Goal: Information Seeking & Learning: Understand process/instructions

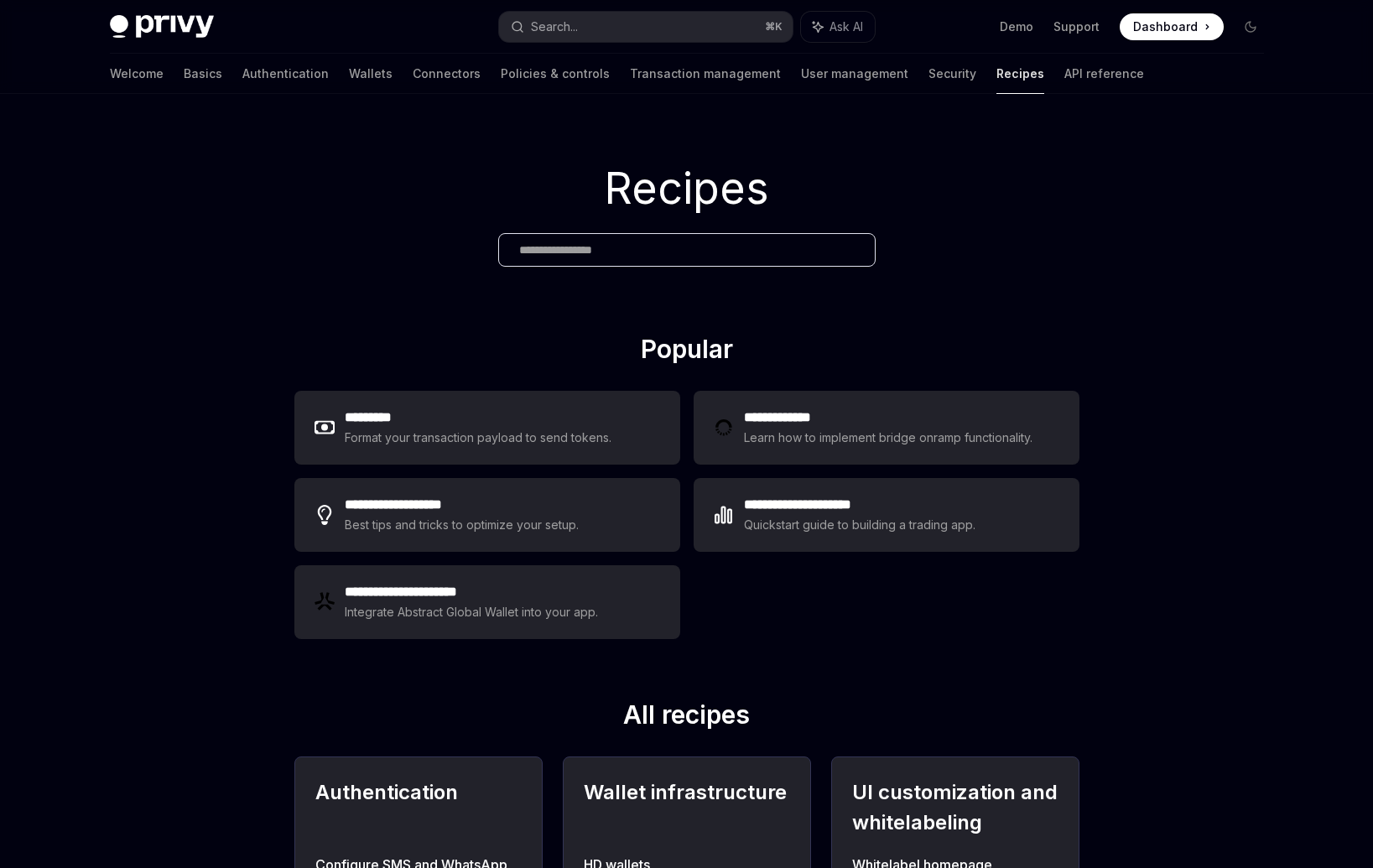
click at [568, 24] on div "Search..." at bounding box center [555, 26] width 47 height 20
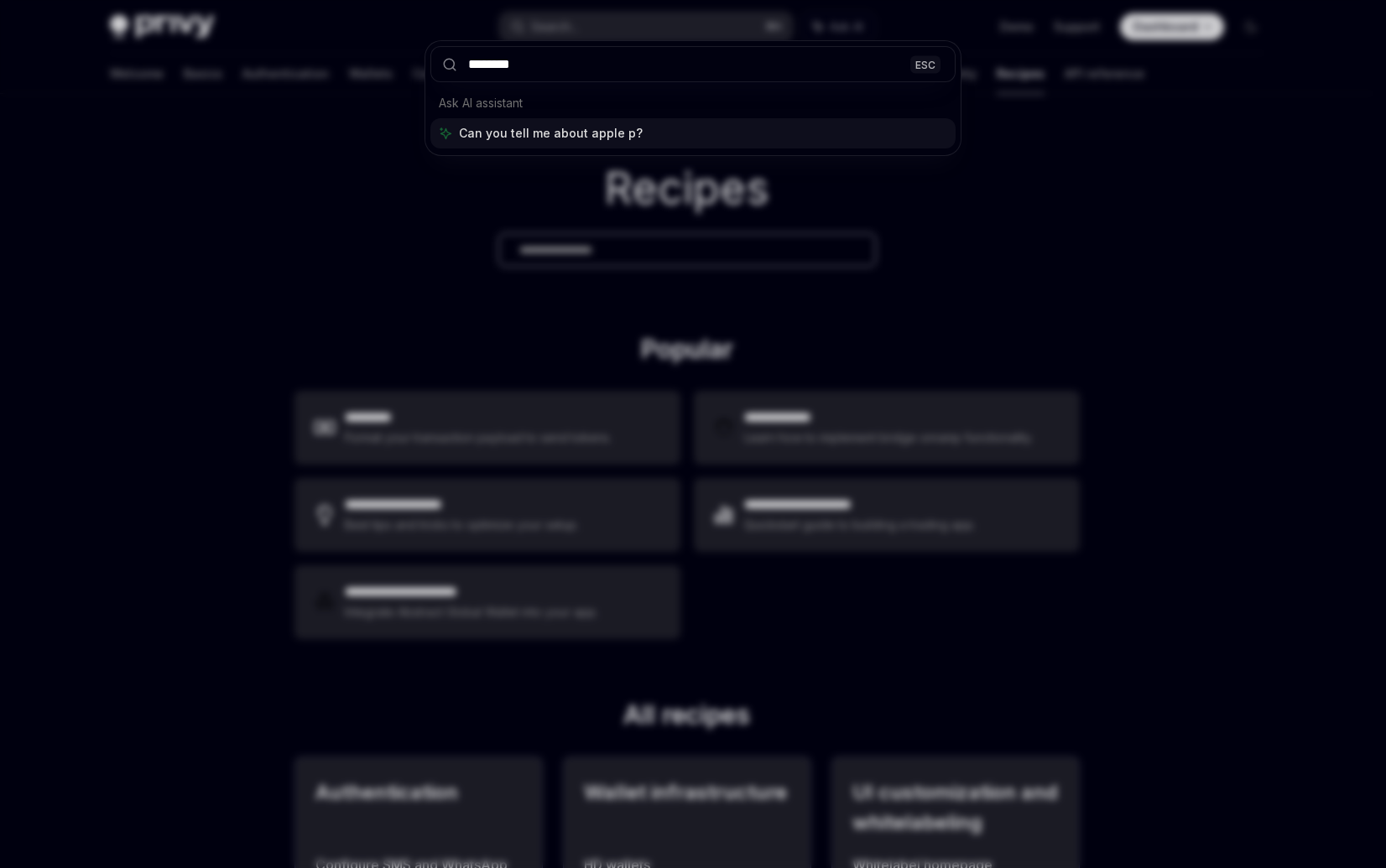
type input "*********"
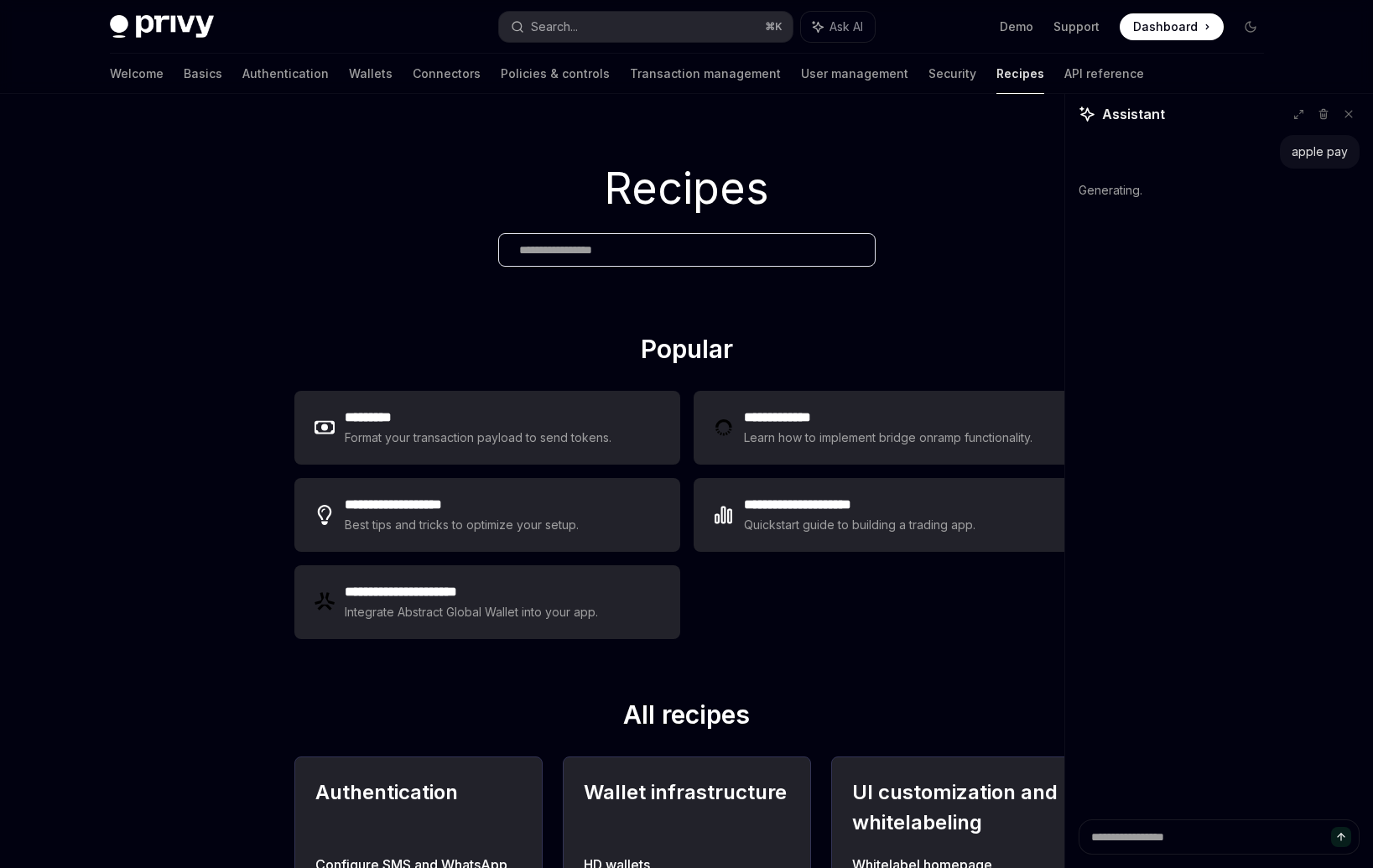
click at [675, 266] on div at bounding box center [686, 250] width 378 height 34
type textarea "*"
click at [669, 247] on input "text" at bounding box center [686, 250] width 336 height 17
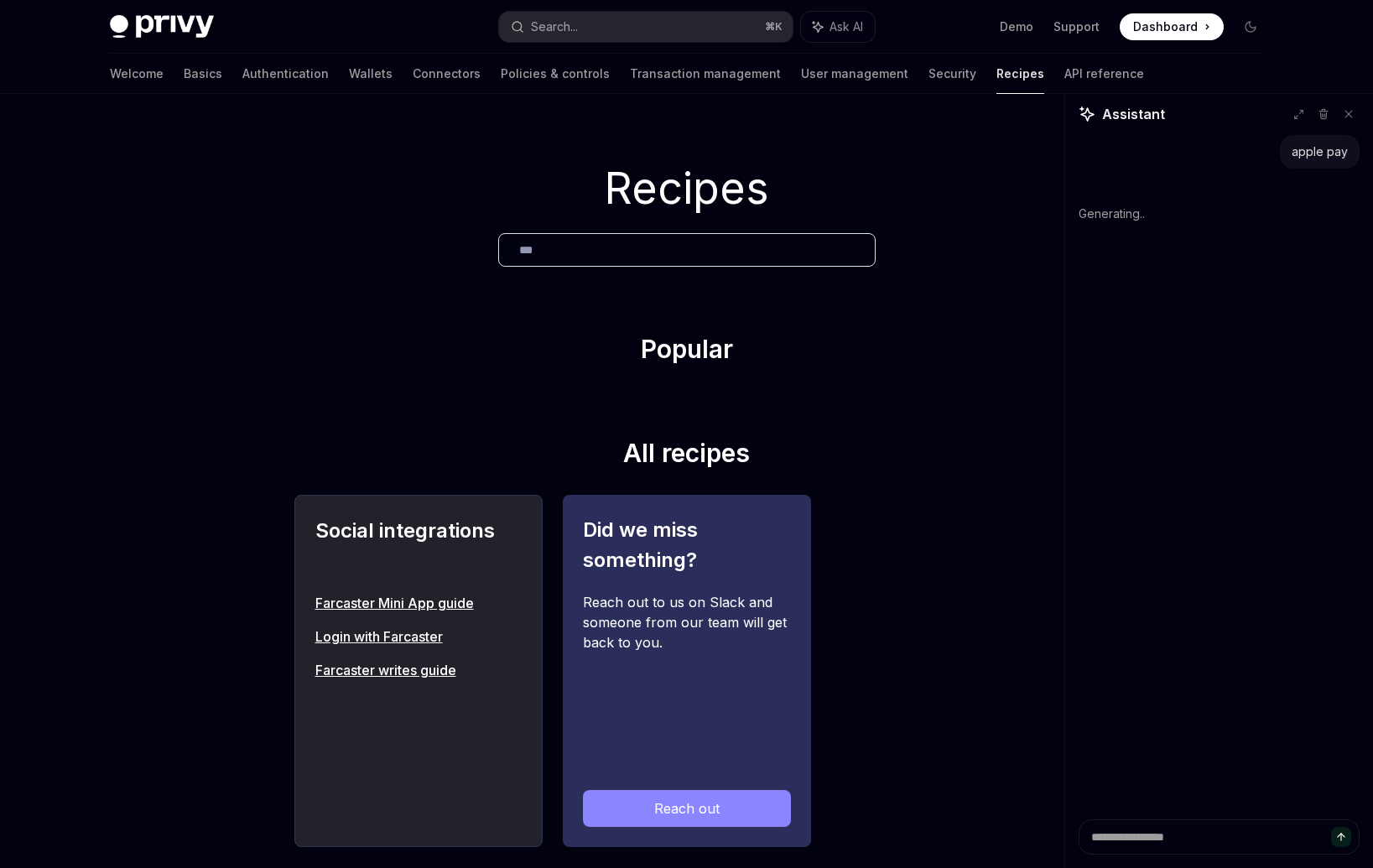
type input "****"
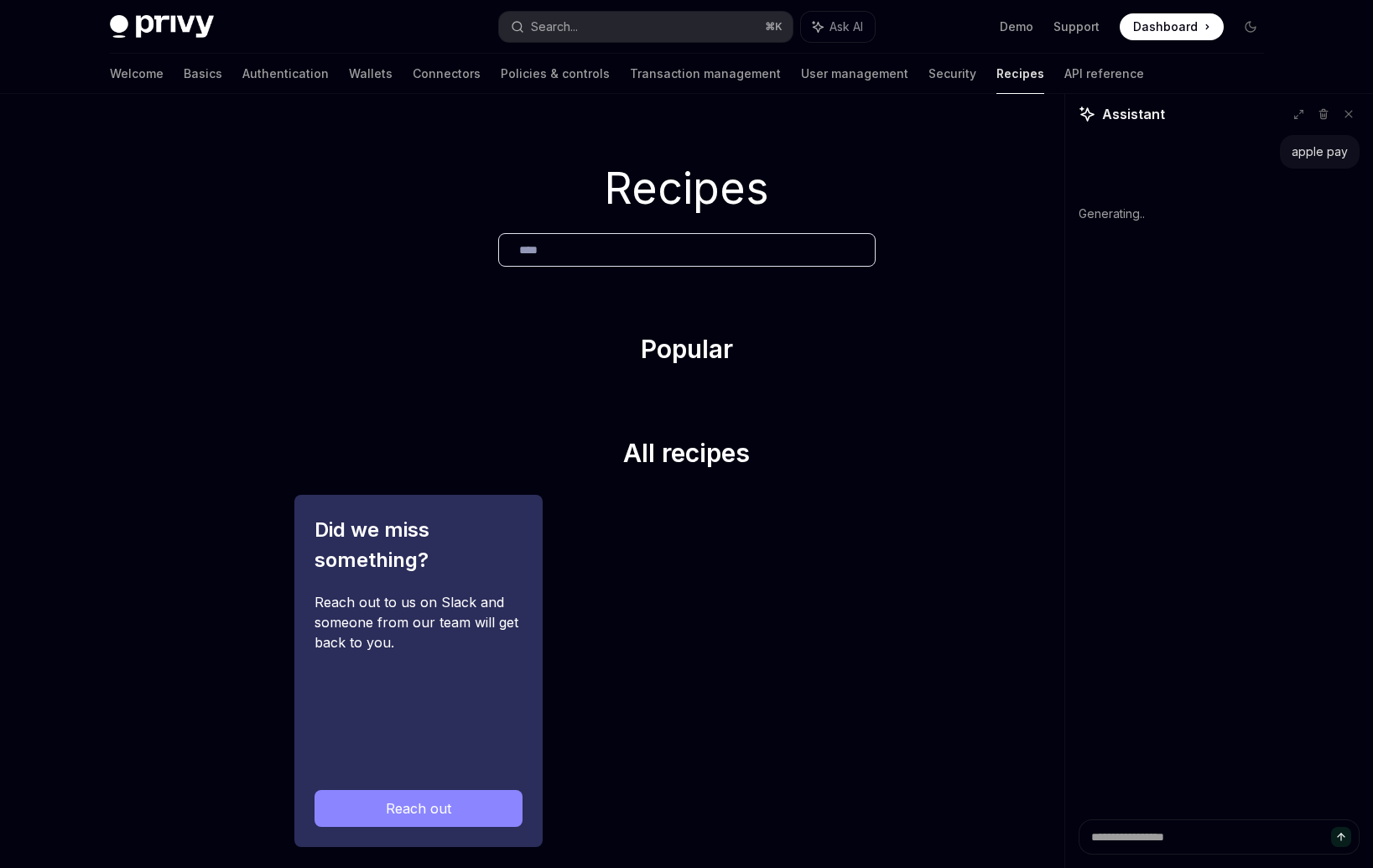
click at [669, 247] on input "****" at bounding box center [686, 250] width 336 height 17
type textarea "*"
type input "****"
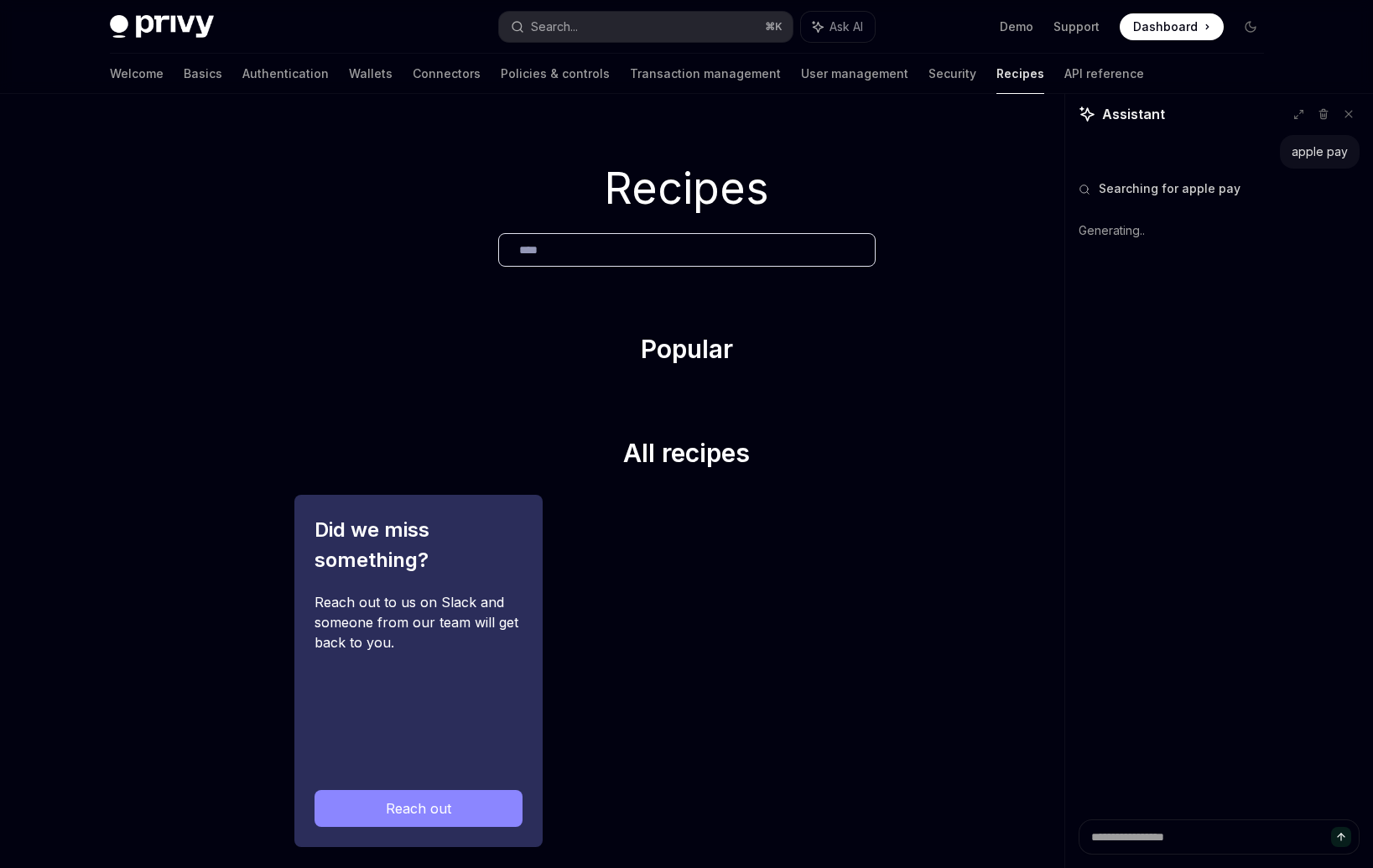
click at [1189, 189] on span "Searching for apple pay" at bounding box center [1169, 188] width 141 height 16
click at [653, 255] on input "****" at bounding box center [686, 250] width 336 height 17
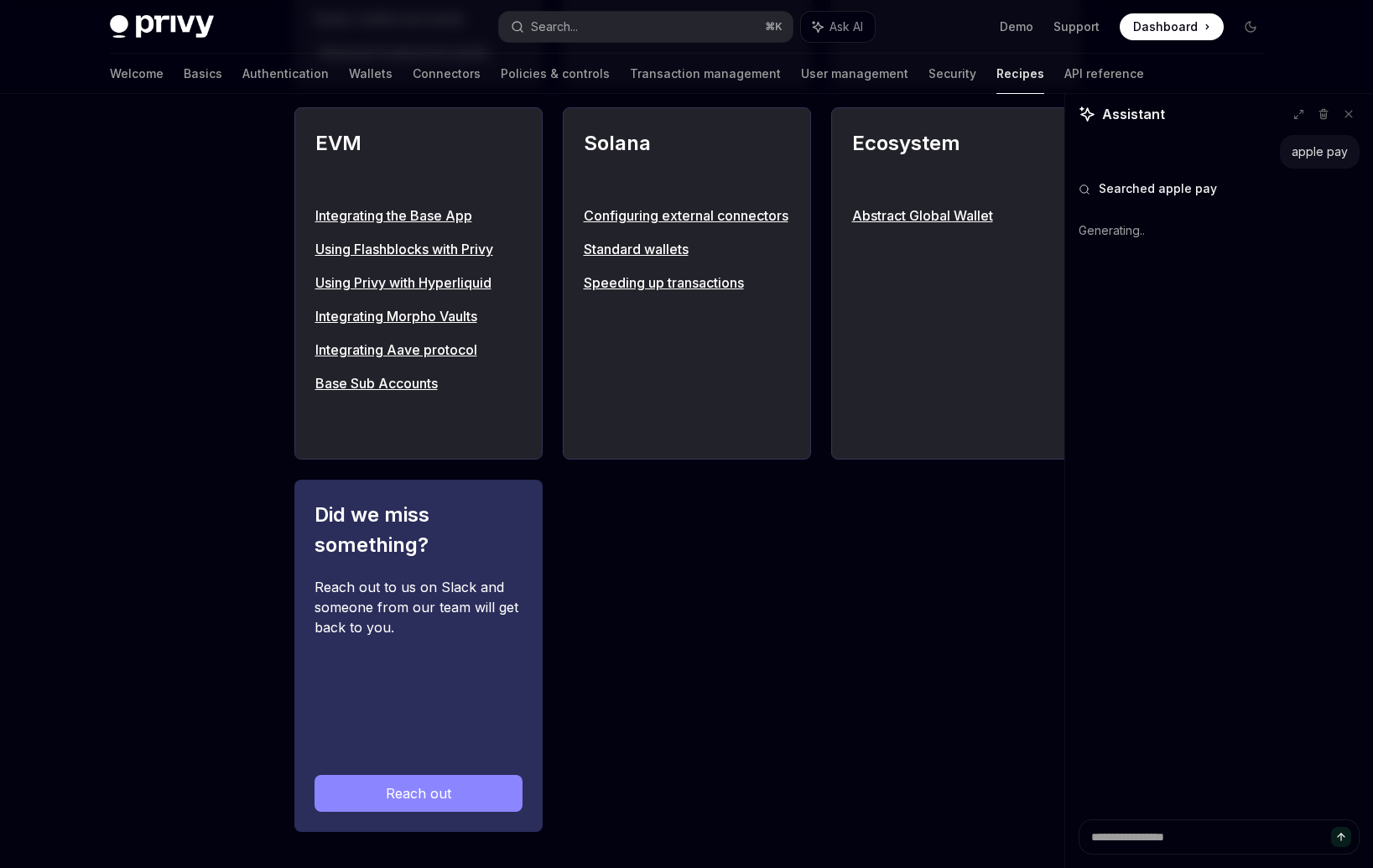
scroll to position [762, 0]
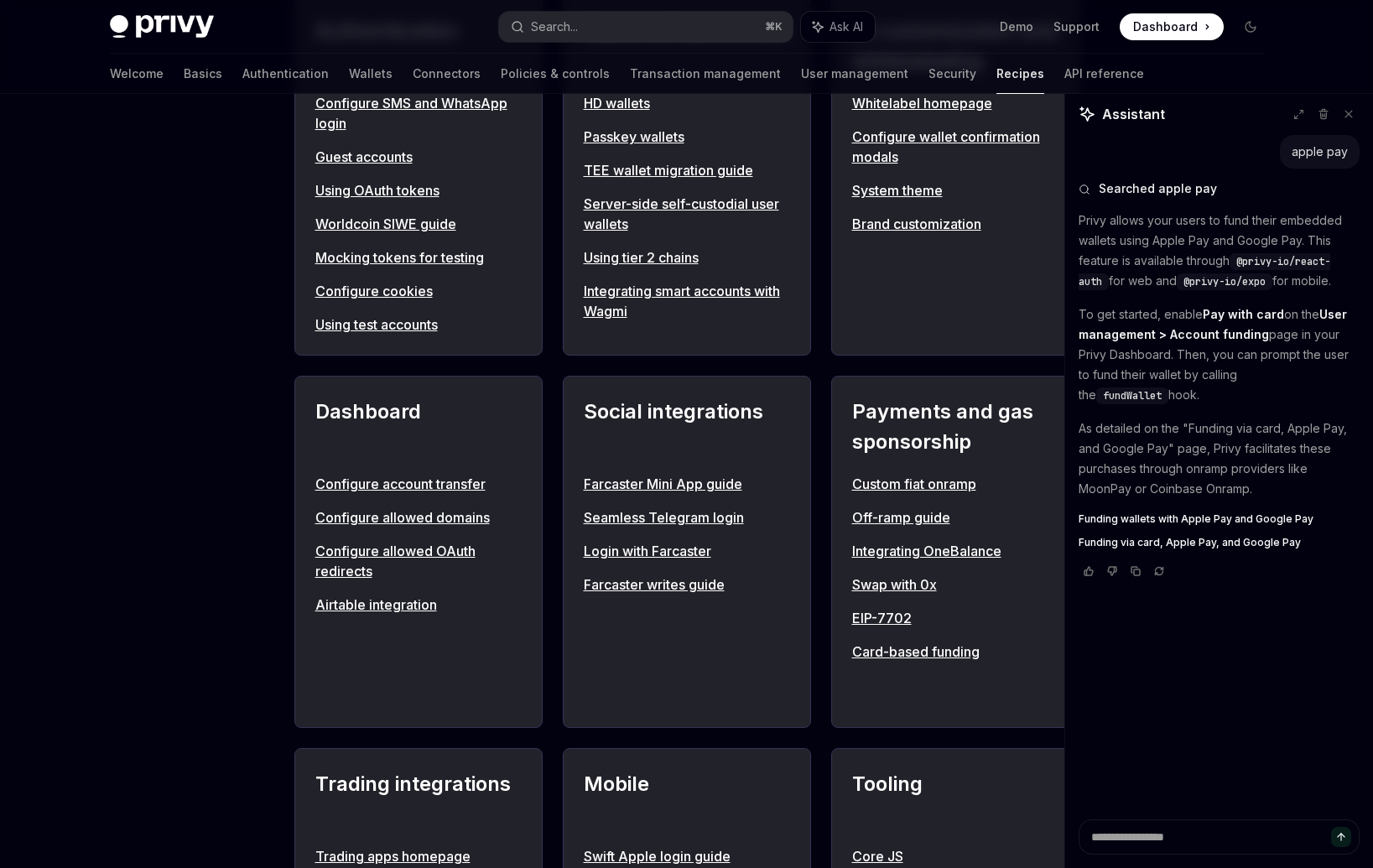
type textarea "*"
drag, startPoint x: 1192, startPoint y: 398, endPoint x: 1182, endPoint y: 372, distance: 27.9
click at [1182, 372] on p "To get started, enable Pay with card on the User management > Account funding p…" at bounding box center [1219, 355] width 281 height 101
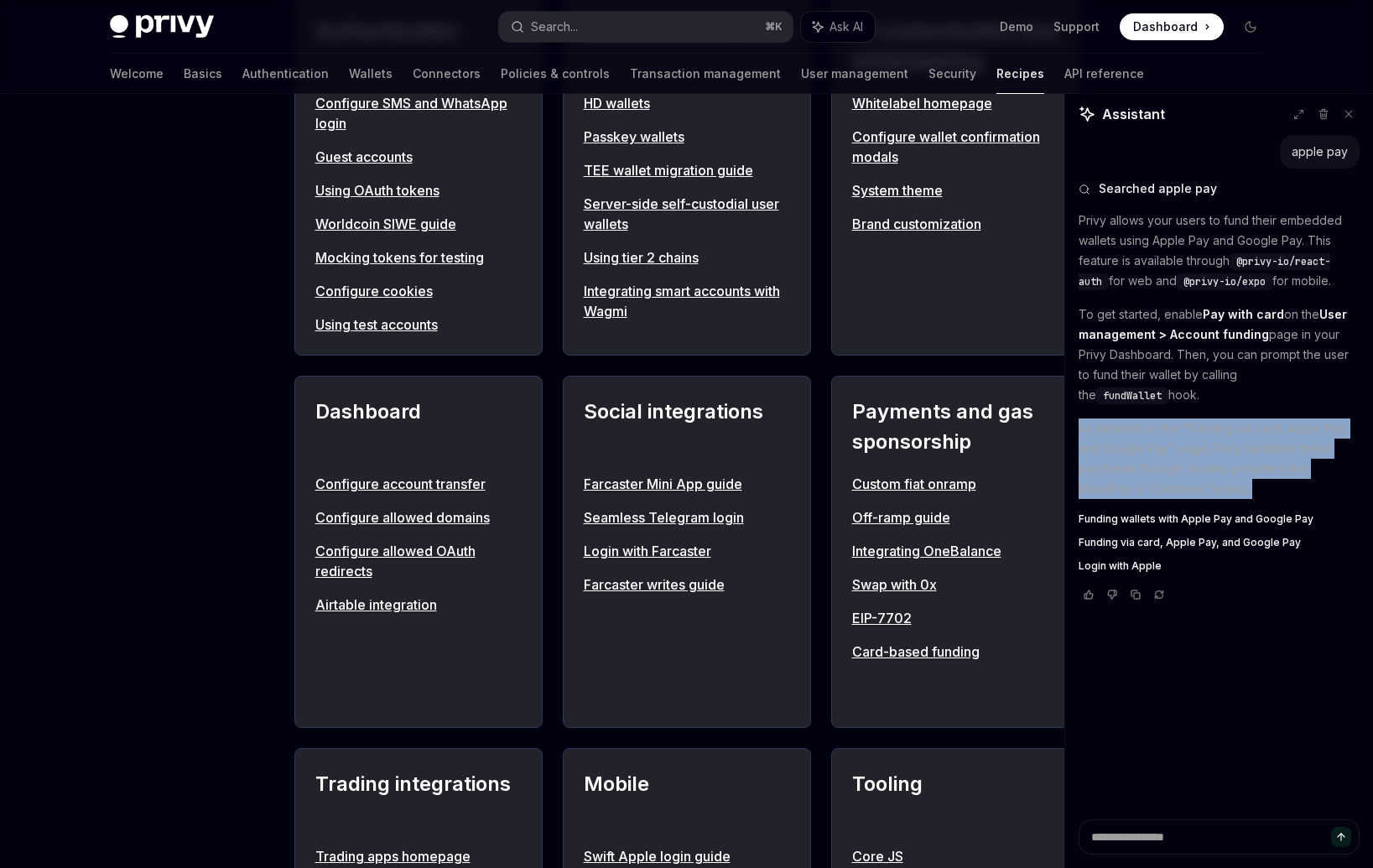
drag, startPoint x: 1139, startPoint y: 416, endPoint x: 1278, endPoint y: 490, distance: 157.5
click at [1278, 490] on div "Privy allows your users to fund their embedded wallets using Apple Pay and Goog…" at bounding box center [1219, 392] width 281 height 363
click at [1278, 490] on p "As detailed on the "Funding via card, Apple Pay, and Google Pay" page, Privy fa…" at bounding box center [1219, 458] width 281 height 81
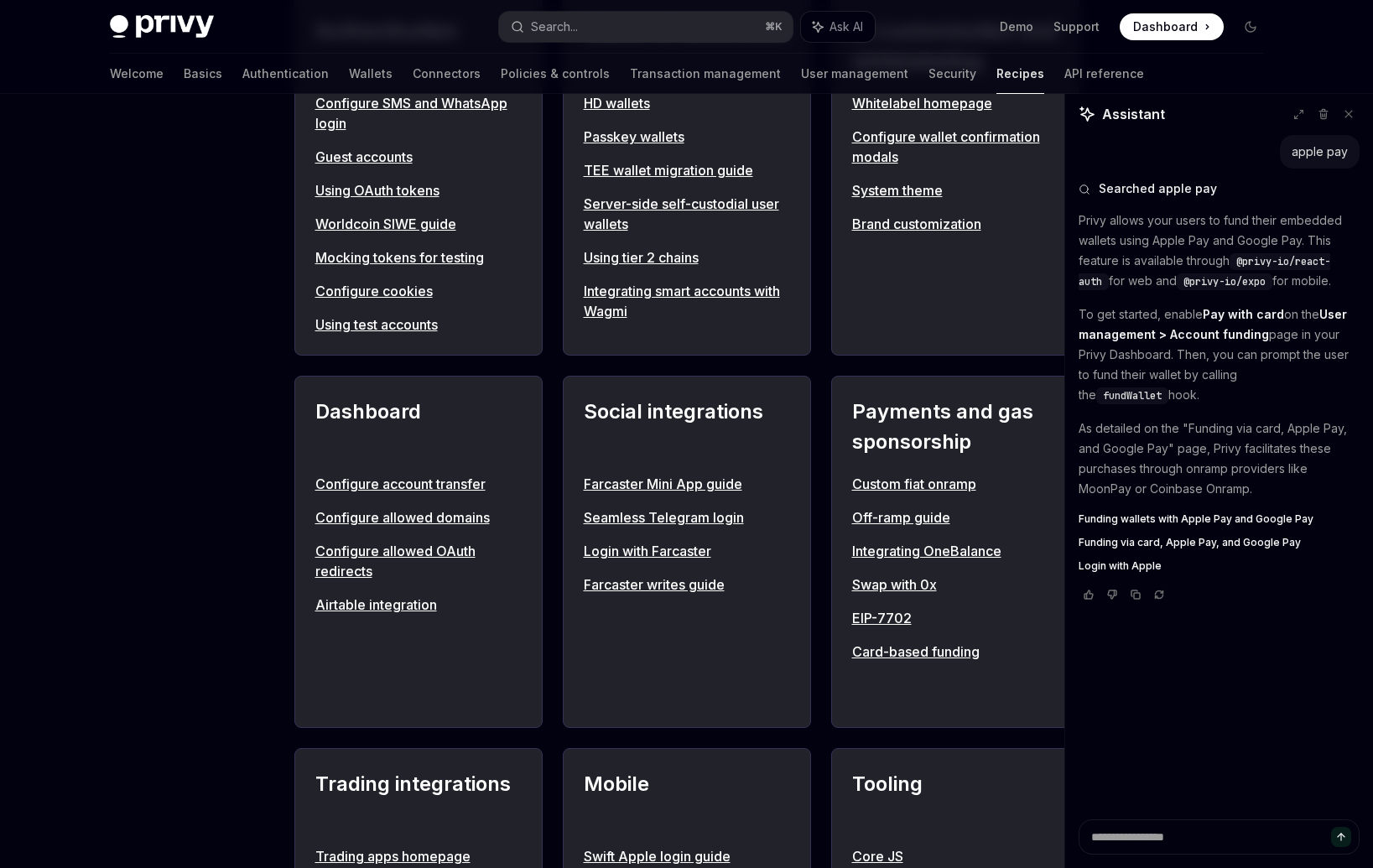
drag, startPoint x: 1263, startPoint y: 486, endPoint x: 1216, endPoint y: 387, distance: 109.6
click at [1216, 387] on div "Privy allows your users to fund their embedded wallets using Apple Pay and Goog…" at bounding box center [1219, 392] width 281 height 363
click at [1216, 387] on p "To get started, enable Pay with card on the User management > Account funding p…" at bounding box center [1219, 355] width 281 height 101
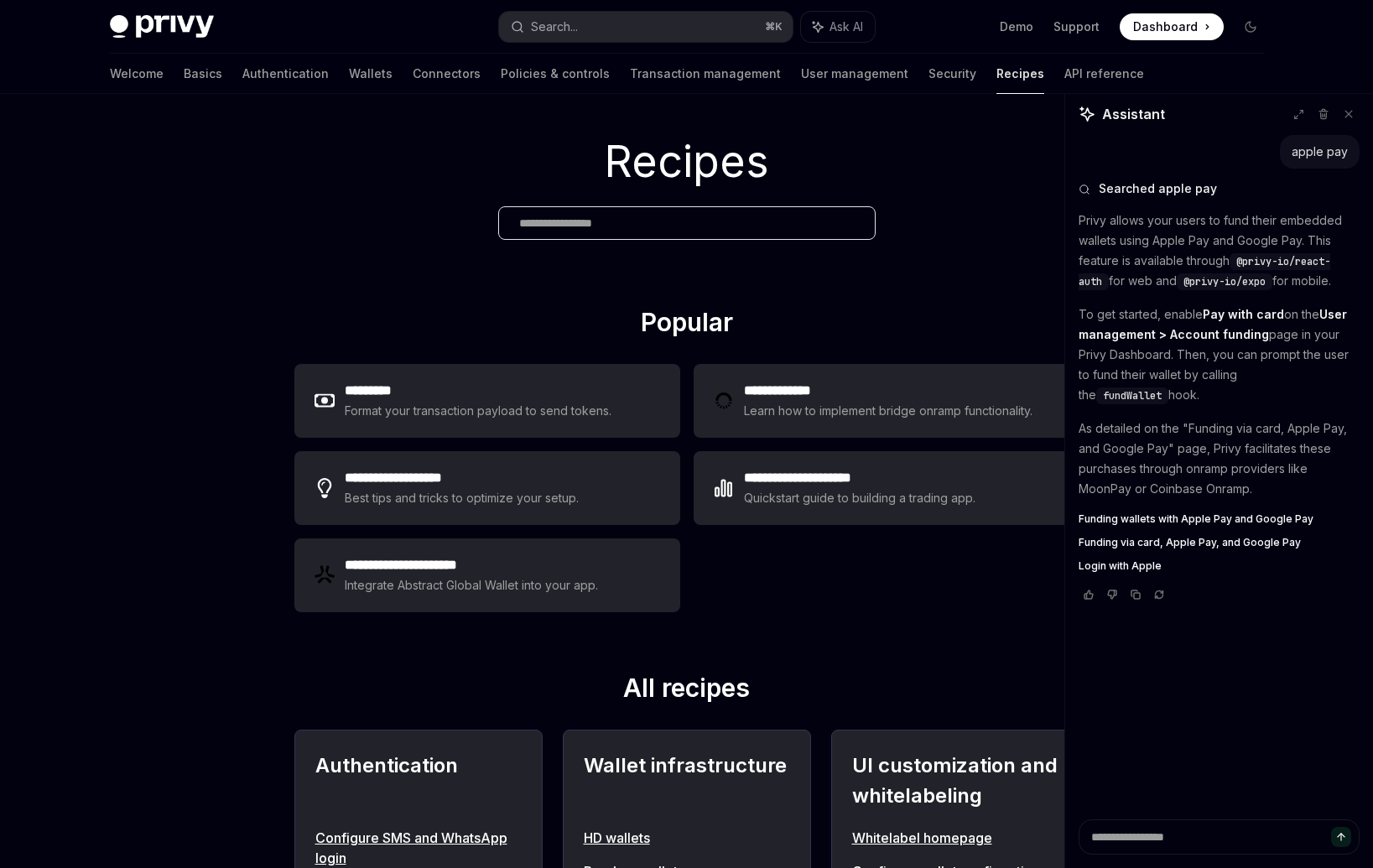
scroll to position [0, 0]
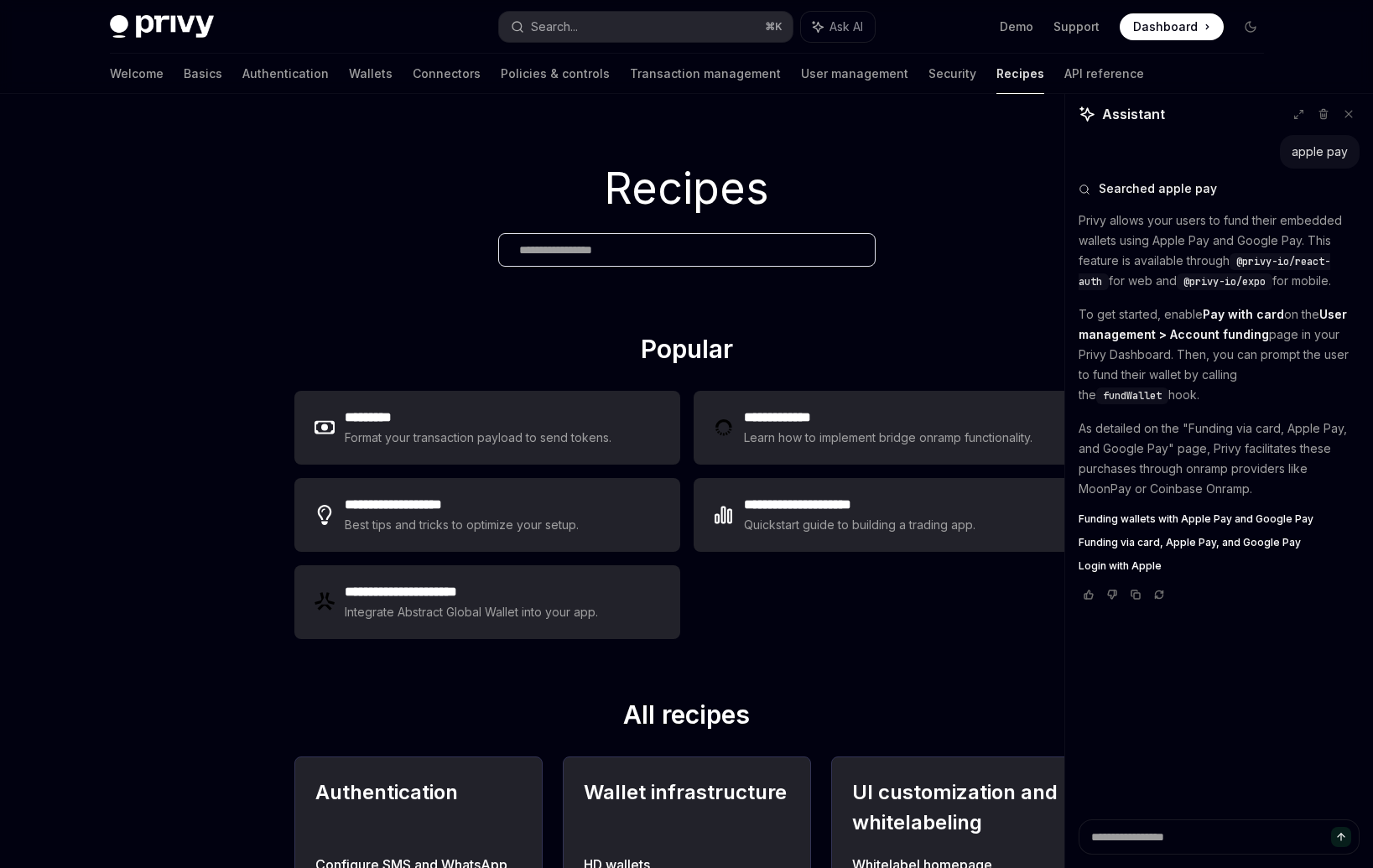
click at [656, 258] on input "text" at bounding box center [686, 250] width 336 height 17
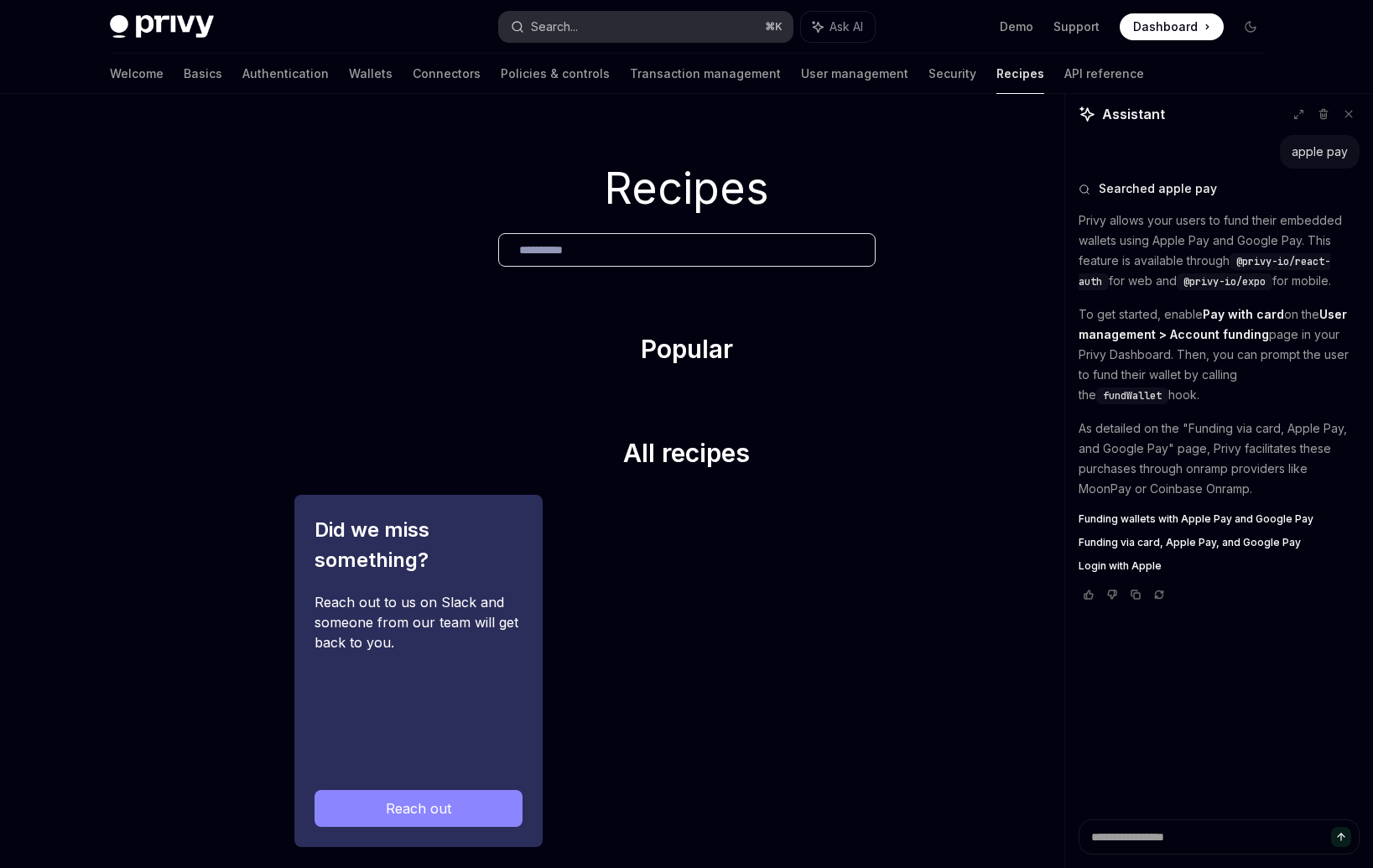
type input "**********"
click at [542, 26] on div "Search..." at bounding box center [555, 26] width 47 height 20
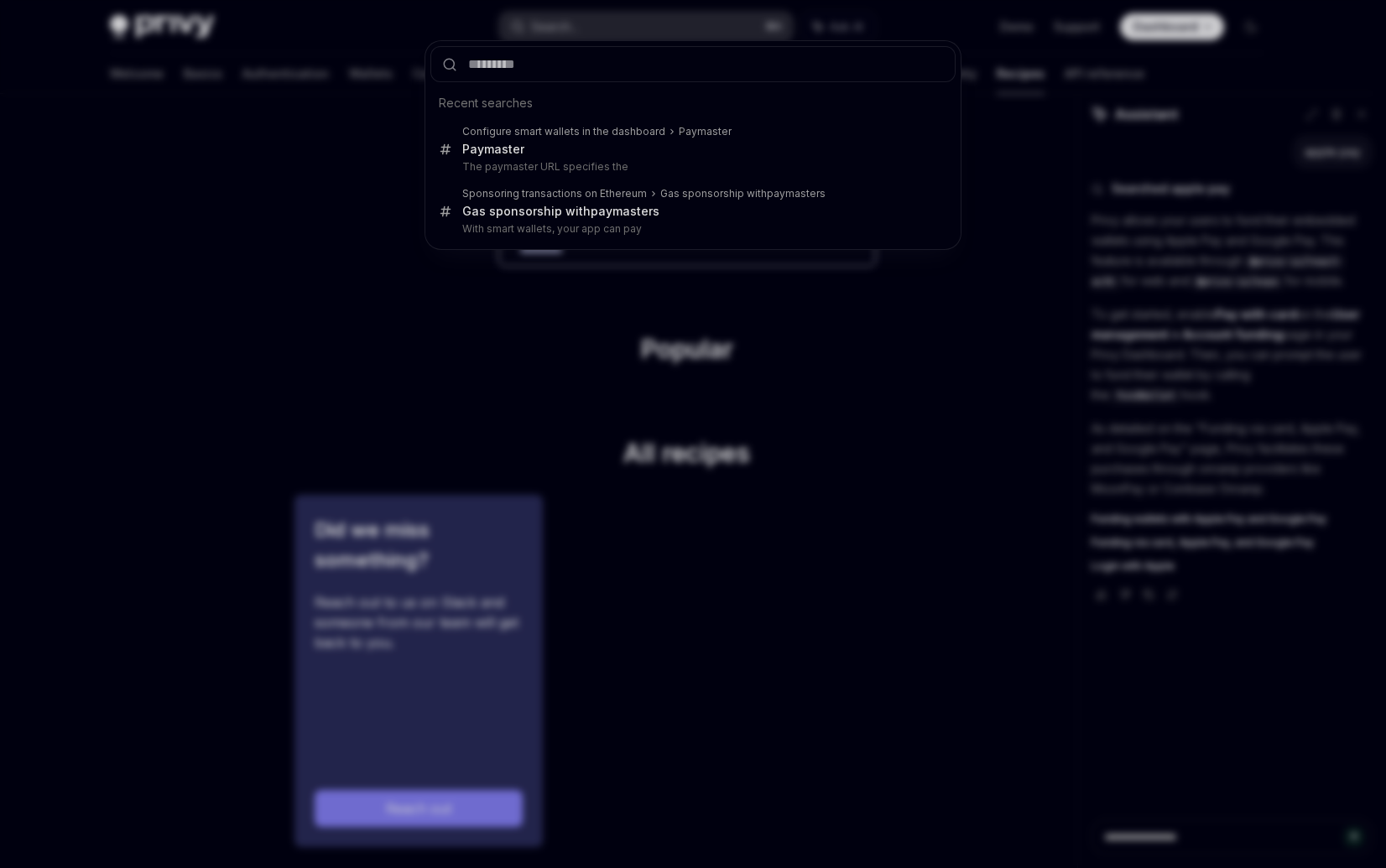
type input "**********"
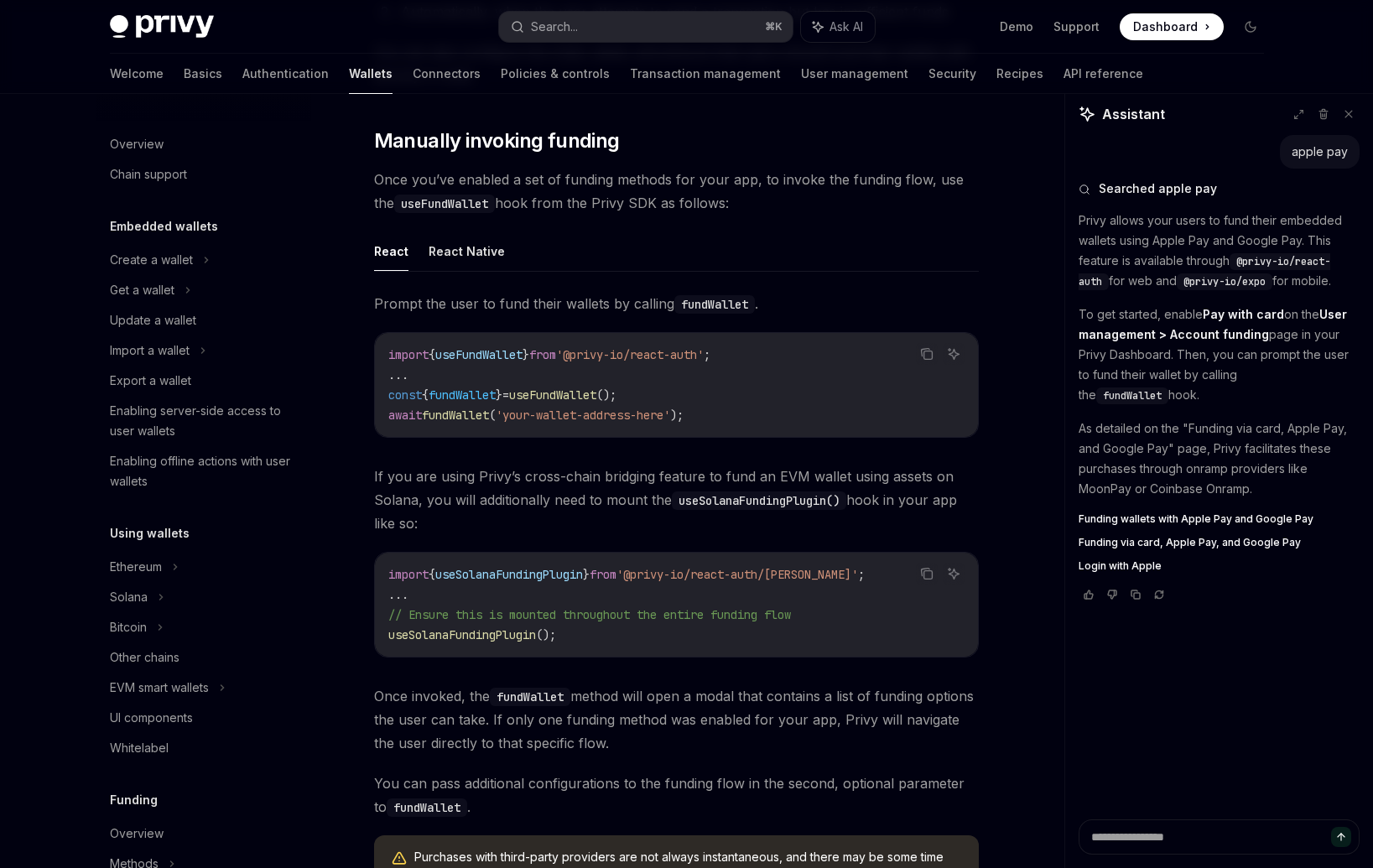
scroll to position [474, 0]
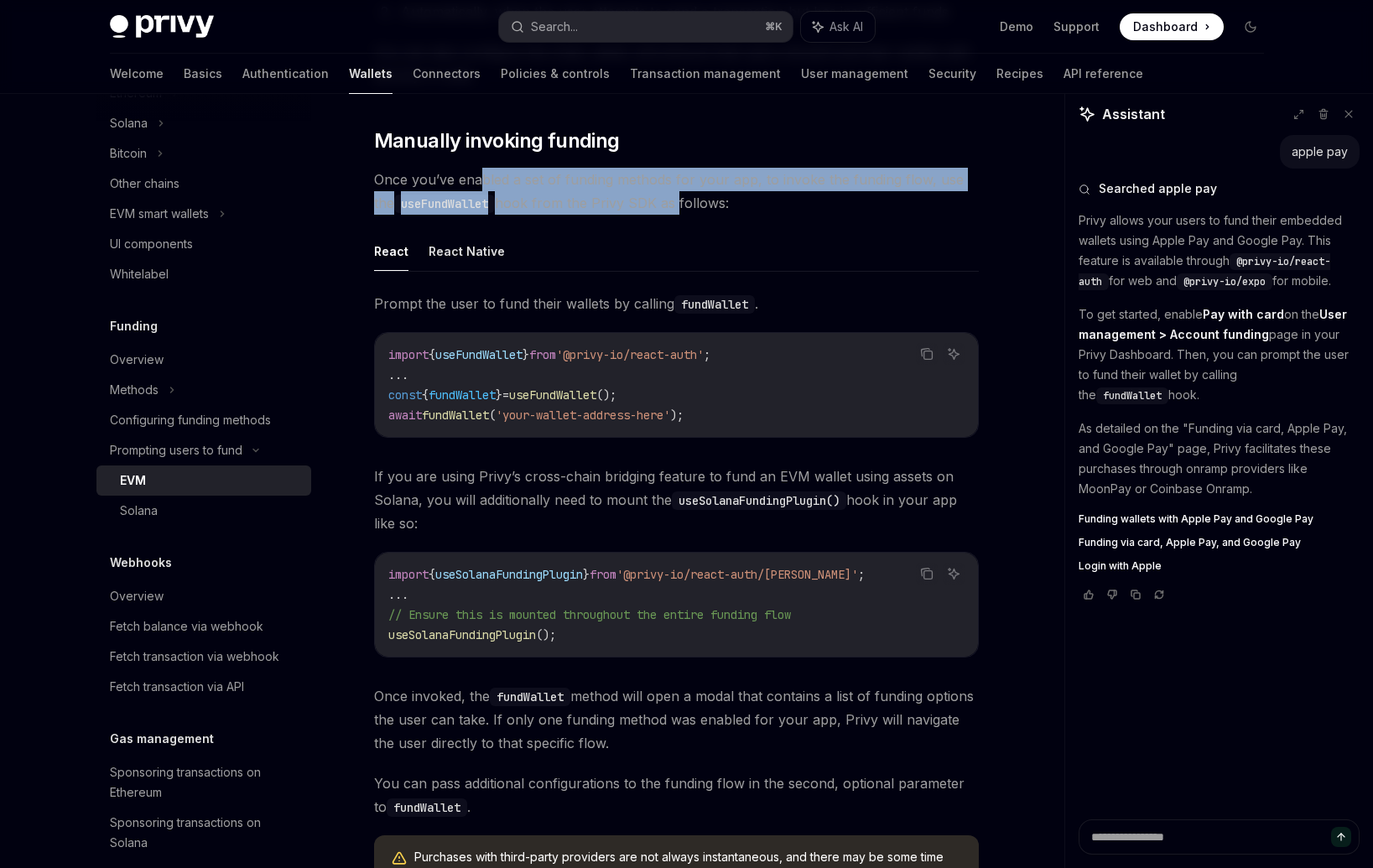
drag, startPoint x: 480, startPoint y: 182, endPoint x: 655, endPoint y: 204, distance: 176.4
click at [655, 204] on span "Once you’ve enabled a set of funding methods for your app, to invoke the fundin…" at bounding box center [676, 191] width 605 height 47
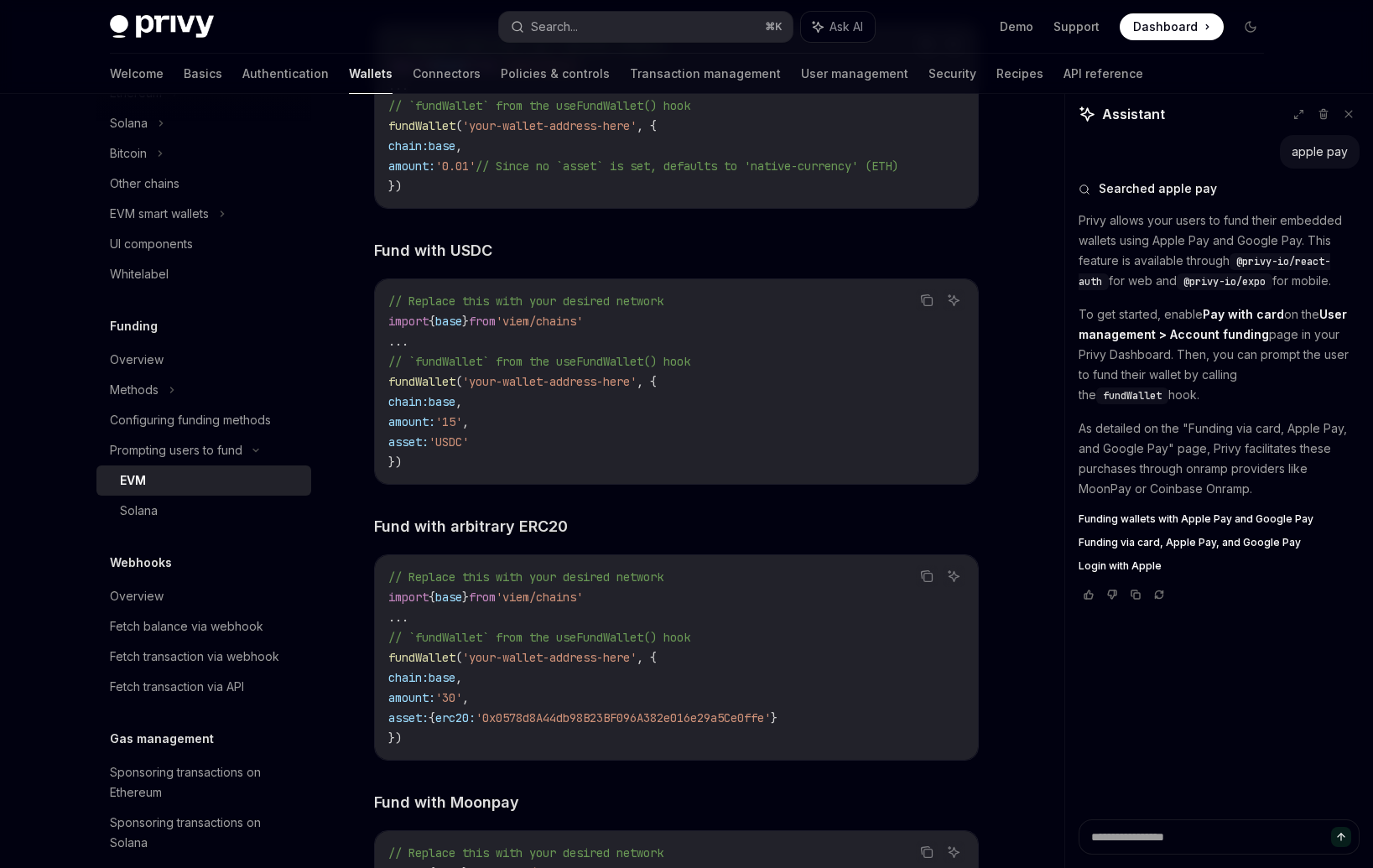
scroll to position [2410, 0]
drag, startPoint x: 388, startPoint y: 245, endPoint x: 581, endPoint y: 457, distance: 286.7
click at [566, 454] on code "// Replace this with your desired network import { base } from 'viem/chains' ..…" at bounding box center [676, 380] width 576 height 181
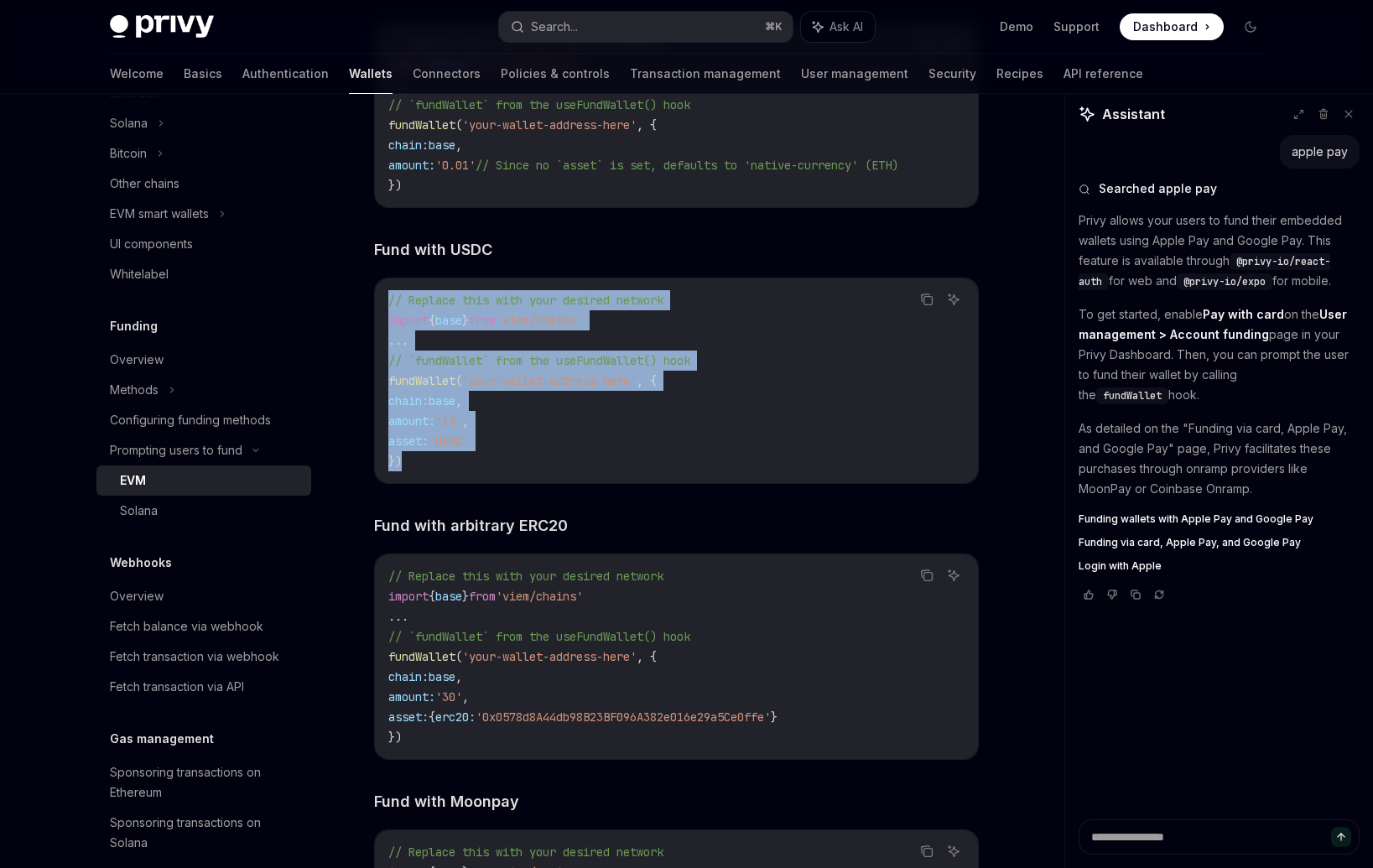
drag, startPoint x: 470, startPoint y: 457, endPoint x: 379, endPoint y: 279, distance: 199.9
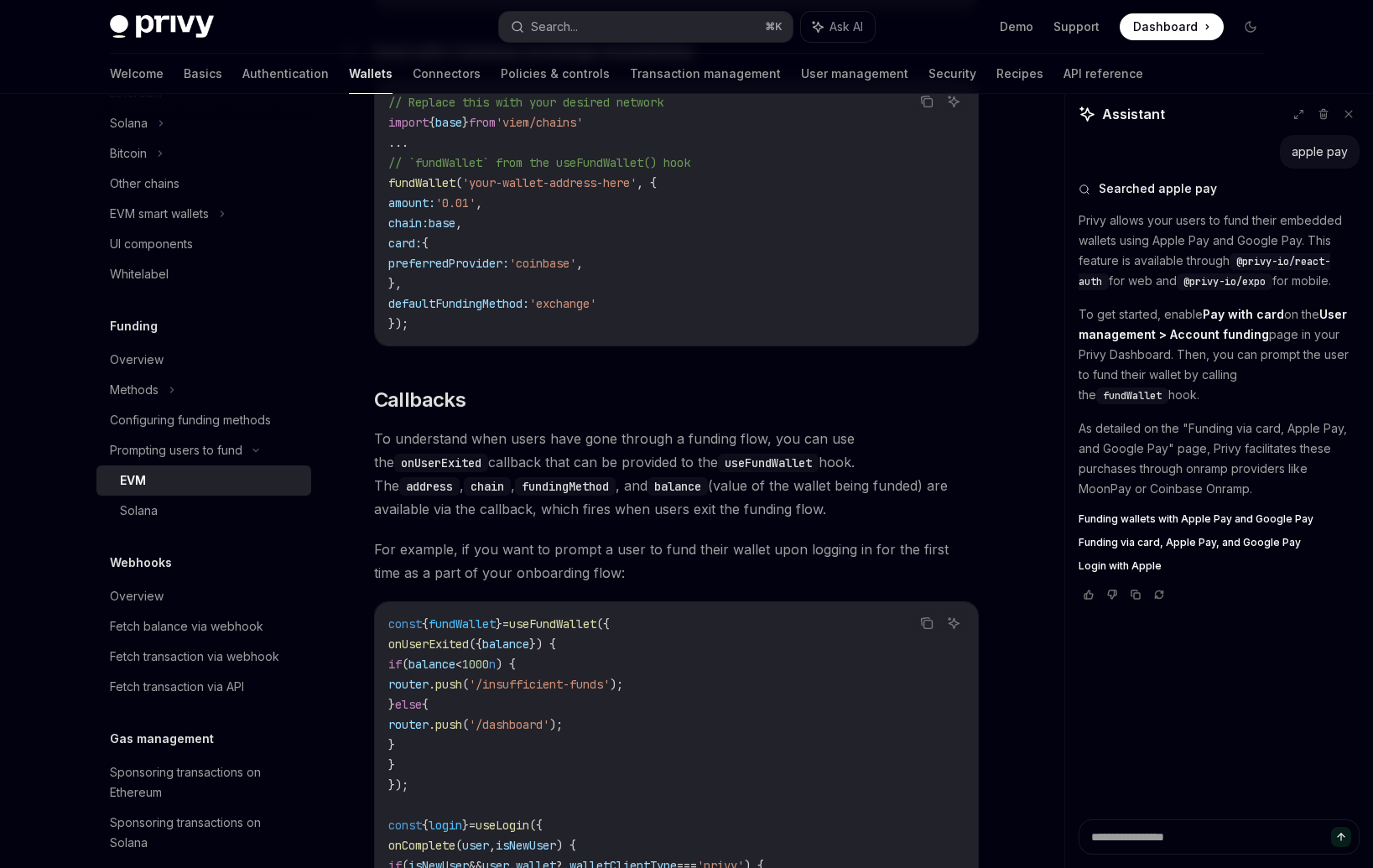
scroll to position [3565, 0]
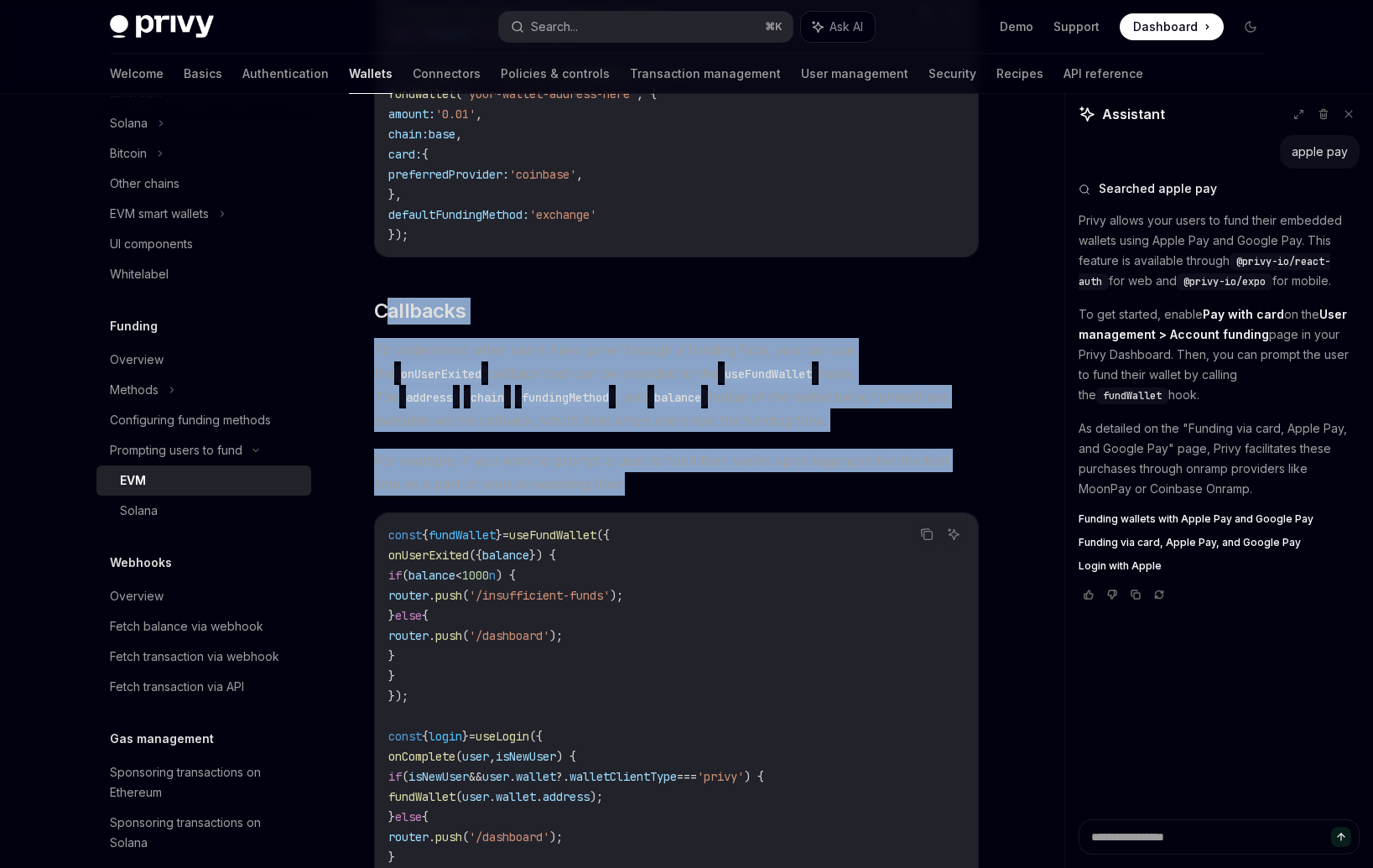
drag, startPoint x: 384, startPoint y: 310, endPoint x: 647, endPoint y: 478, distance: 312.1
click at [647, 478] on span "For example, if you want to prompt a user to fund their wallet upon logging in …" at bounding box center [676, 472] width 605 height 47
drag, startPoint x: 630, startPoint y: 488, endPoint x: 409, endPoint y: 339, distance: 266.5
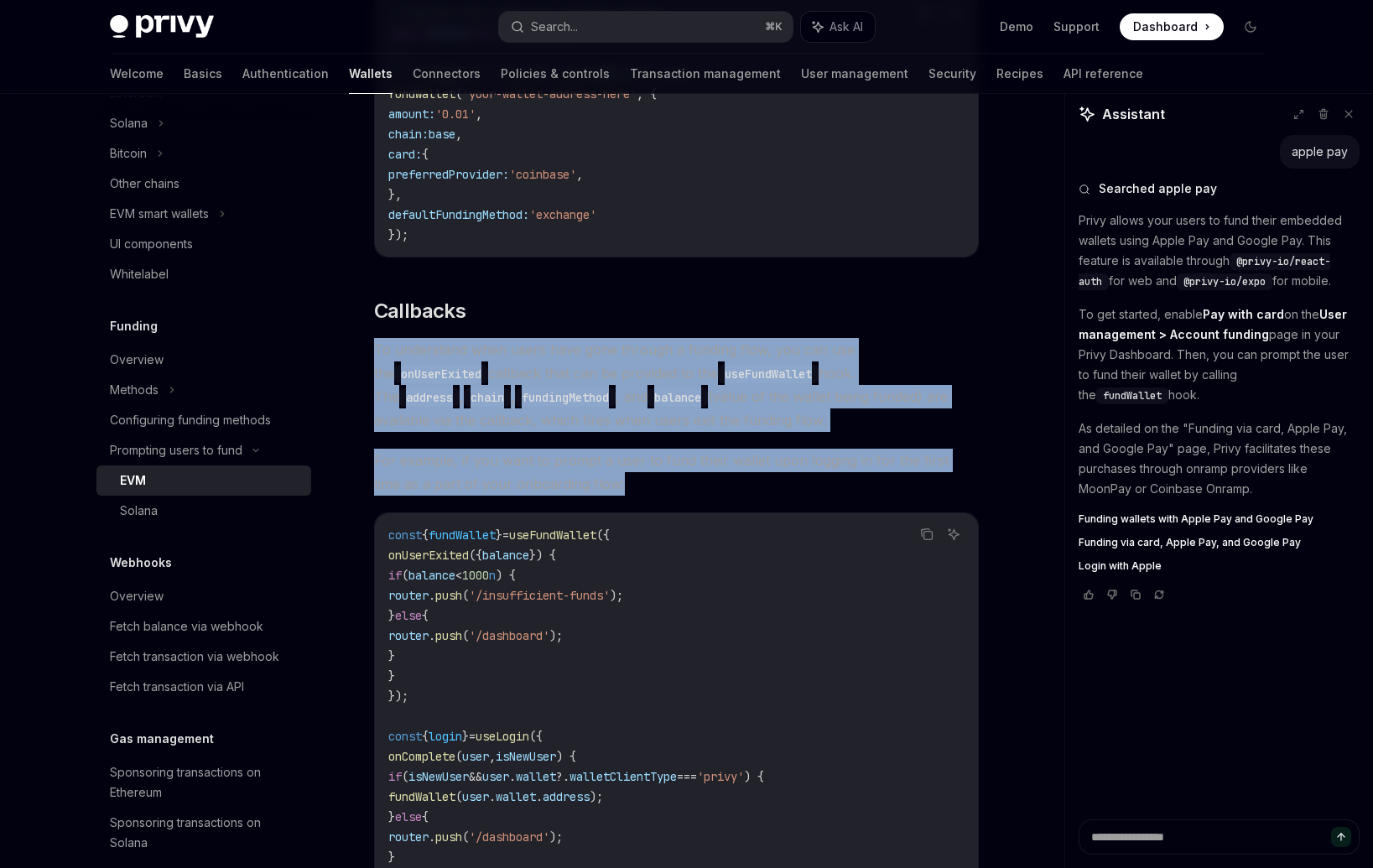
click at [505, 496] on span "For example, if you want to prompt a user to fund their wallet upon logging in …" at bounding box center [676, 472] width 605 height 47
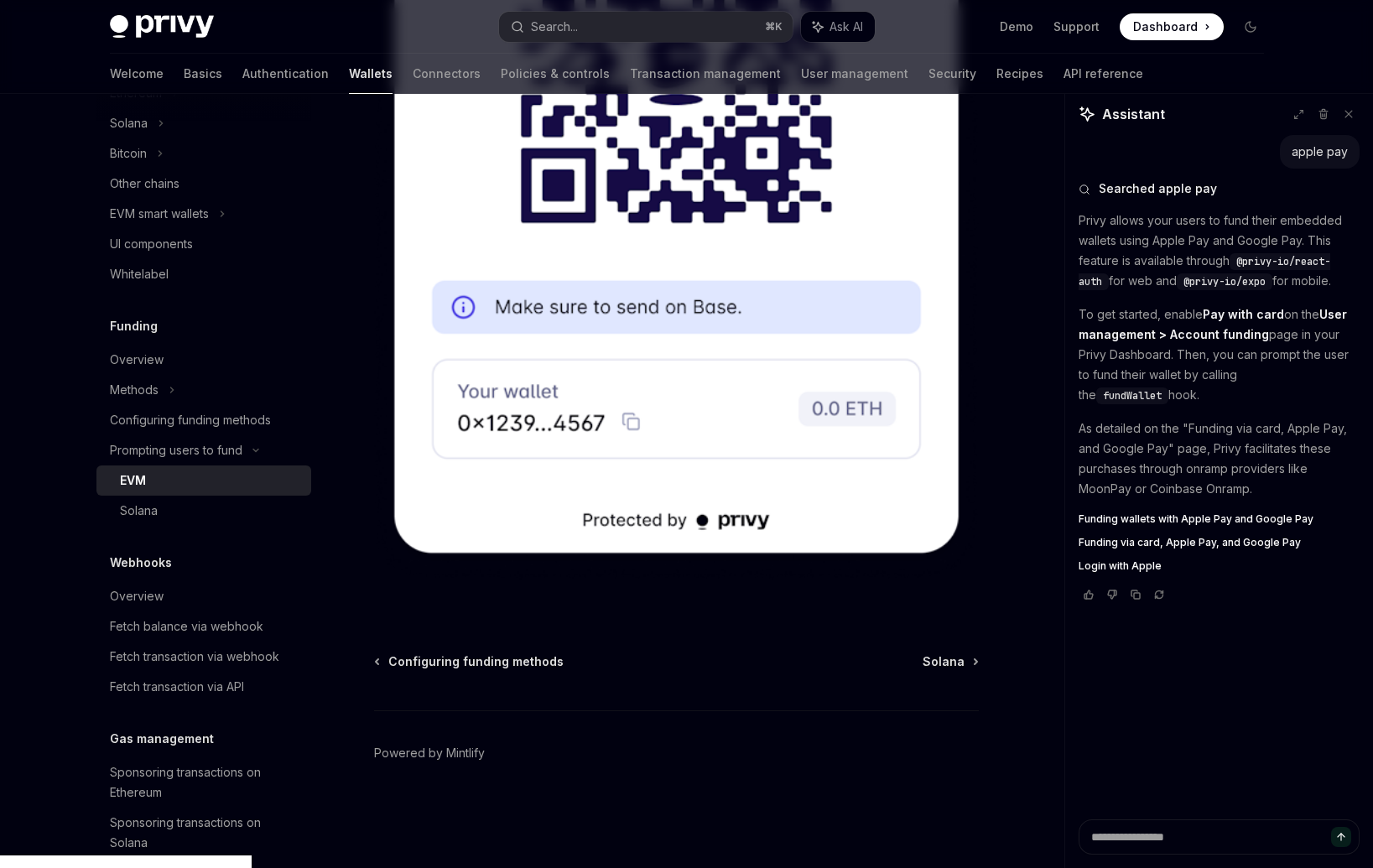
scroll to position [489, 0]
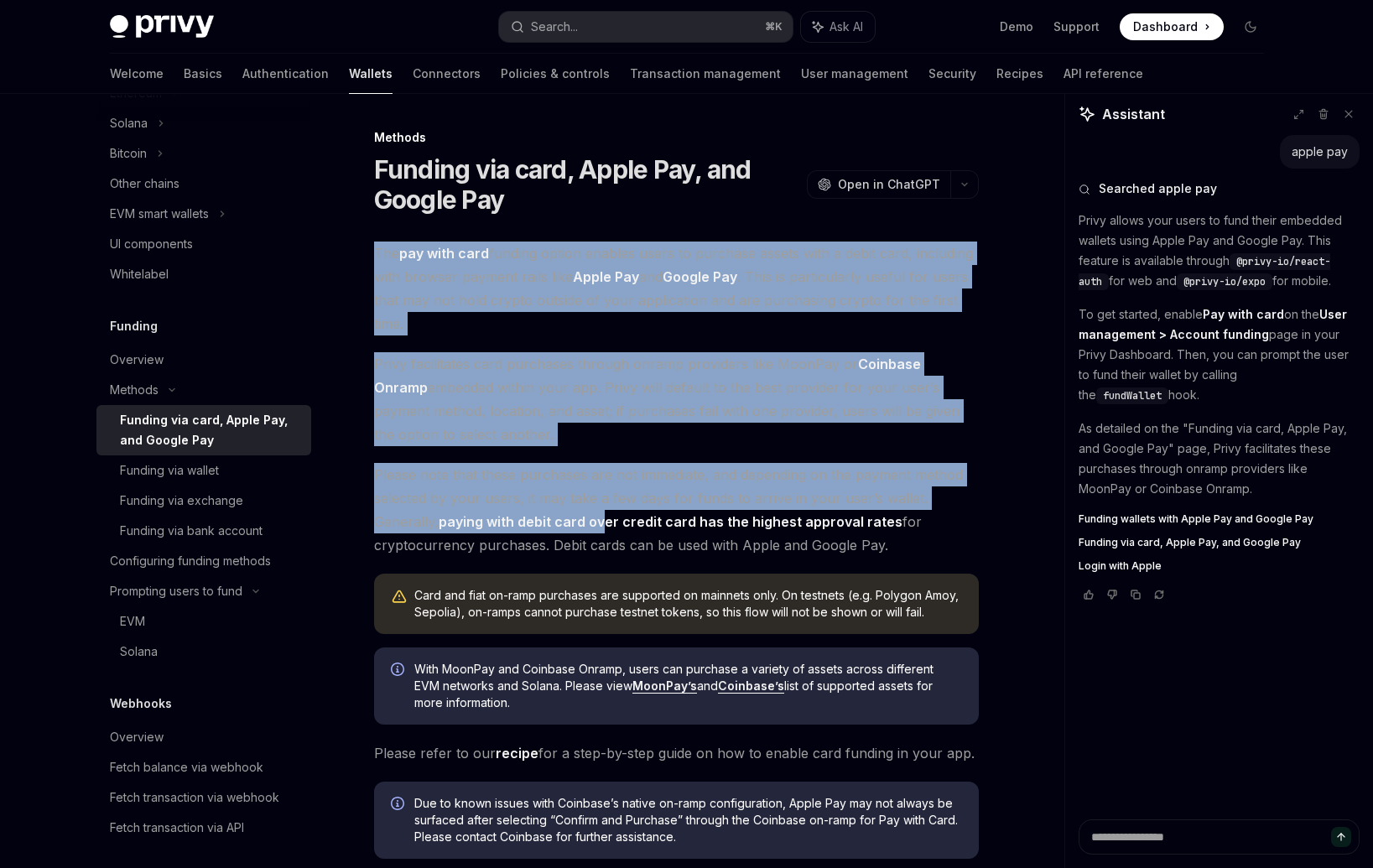
drag, startPoint x: 371, startPoint y: 247, endPoint x: 605, endPoint y: 515, distance: 355.8
click at [605, 515] on div "Methods Funding via card, Apple Pay, and Google Pay OpenAI Open in ChatGPT Open…" at bounding box center [519, 618] width 926 height 981
click at [605, 515] on strong "paying with debit card over credit card has the highest approval rates" at bounding box center [670, 521] width 463 height 16
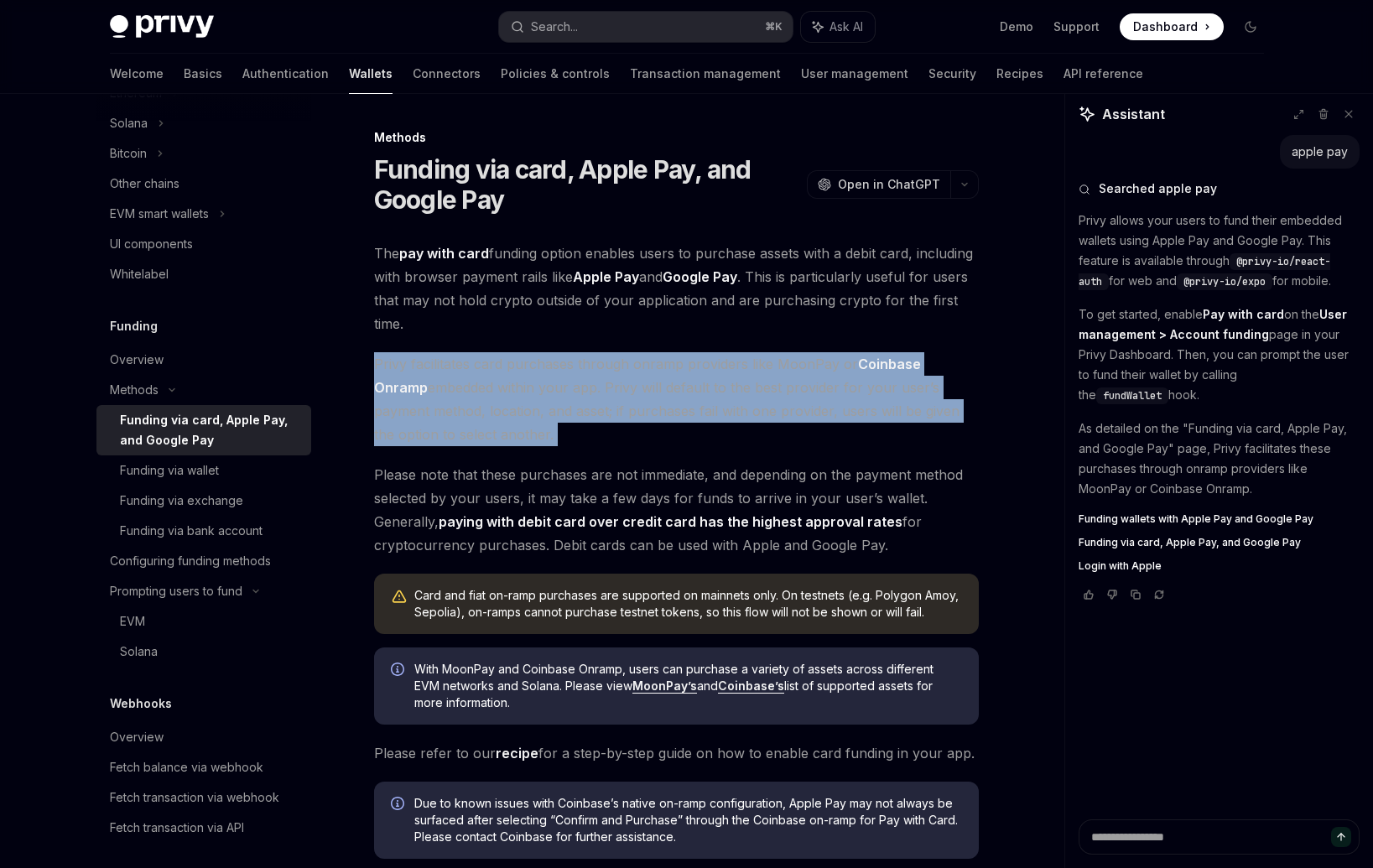
drag, startPoint x: 463, startPoint y: 321, endPoint x: 514, endPoint y: 448, distance: 136.9
click at [514, 448] on div "The pay with card funding option enables users to purchase assets with a debit …" at bounding box center [676, 549] width 605 height 617
drag, startPoint x: 486, startPoint y: 437, endPoint x: 402, endPoint y: 373, distance: 105.6
click at [402, 373] on span "Privy facilitates card purchases through onramp providers like MoonPay or Coinb…" at bounding box center [676, 399] width 605 height 94
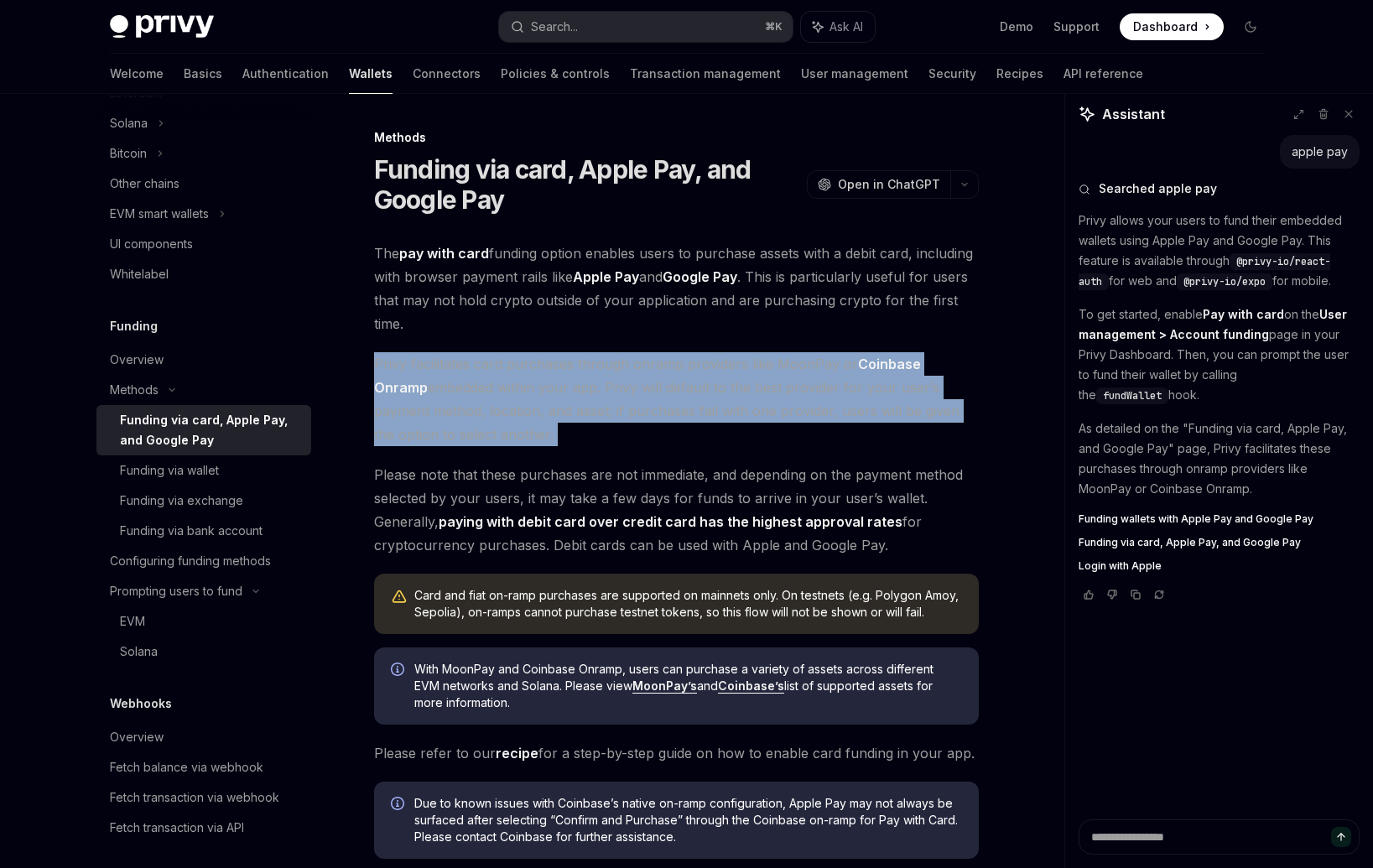
click at [402, 373] on span "Privy facilitates card purchases through onramp providers like MoonPay or Coinb…" at bounding box center [676, 399] width 605 height 94
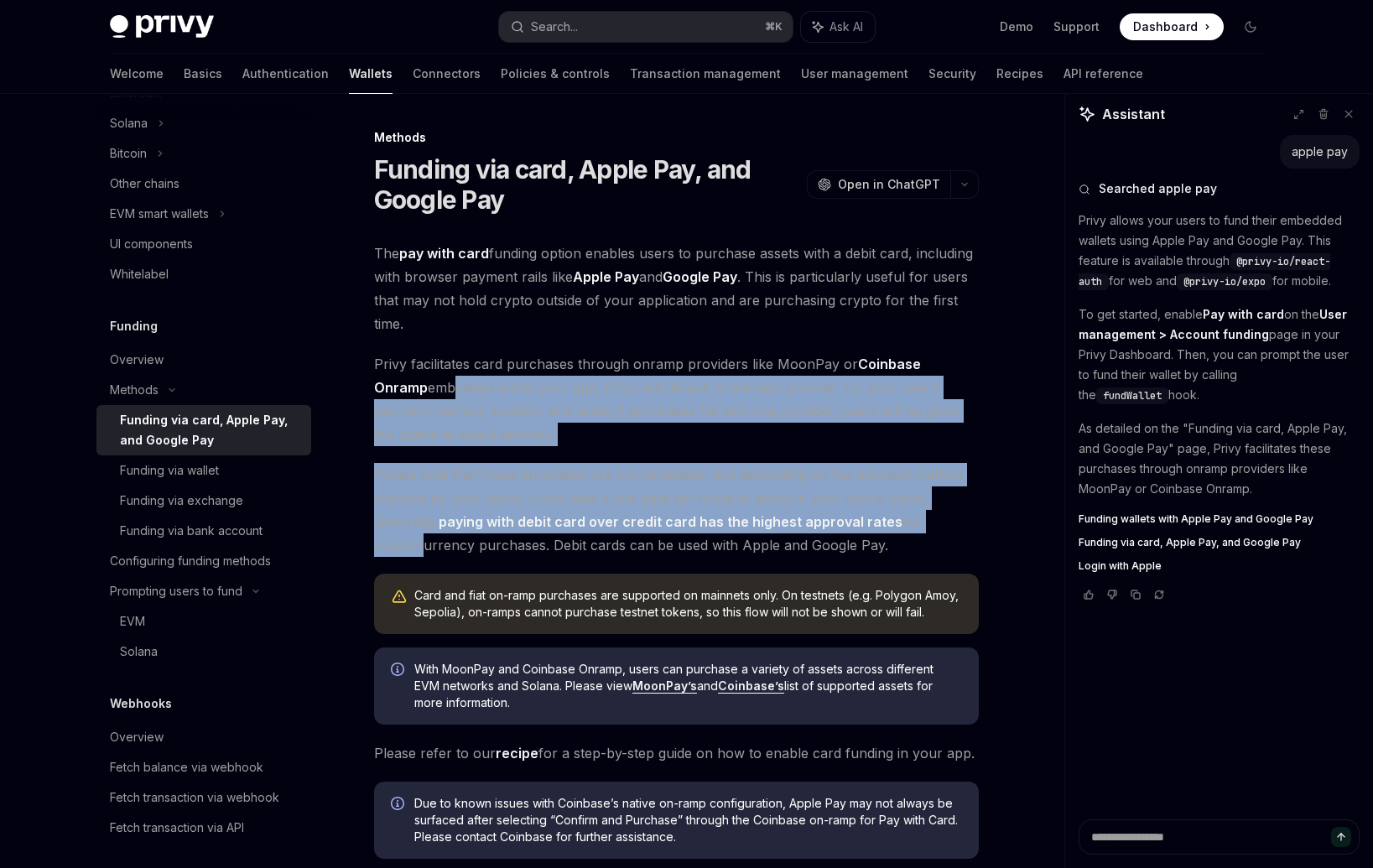
drag, startPoint x: 395, startPoint y: 385, endPoint x: 415, endPoint y: 543, distance: 159.3
click at [415, 543] on div "The pay with card funding option enables users to purchase assets with a debit …" at bounding box center [676, 549] width 605 height 617
click at [415, 543] on span "Please note that these purchases are not immediate, and depending on the paymen…" at bounding box center [676, 510] width 605 height 94
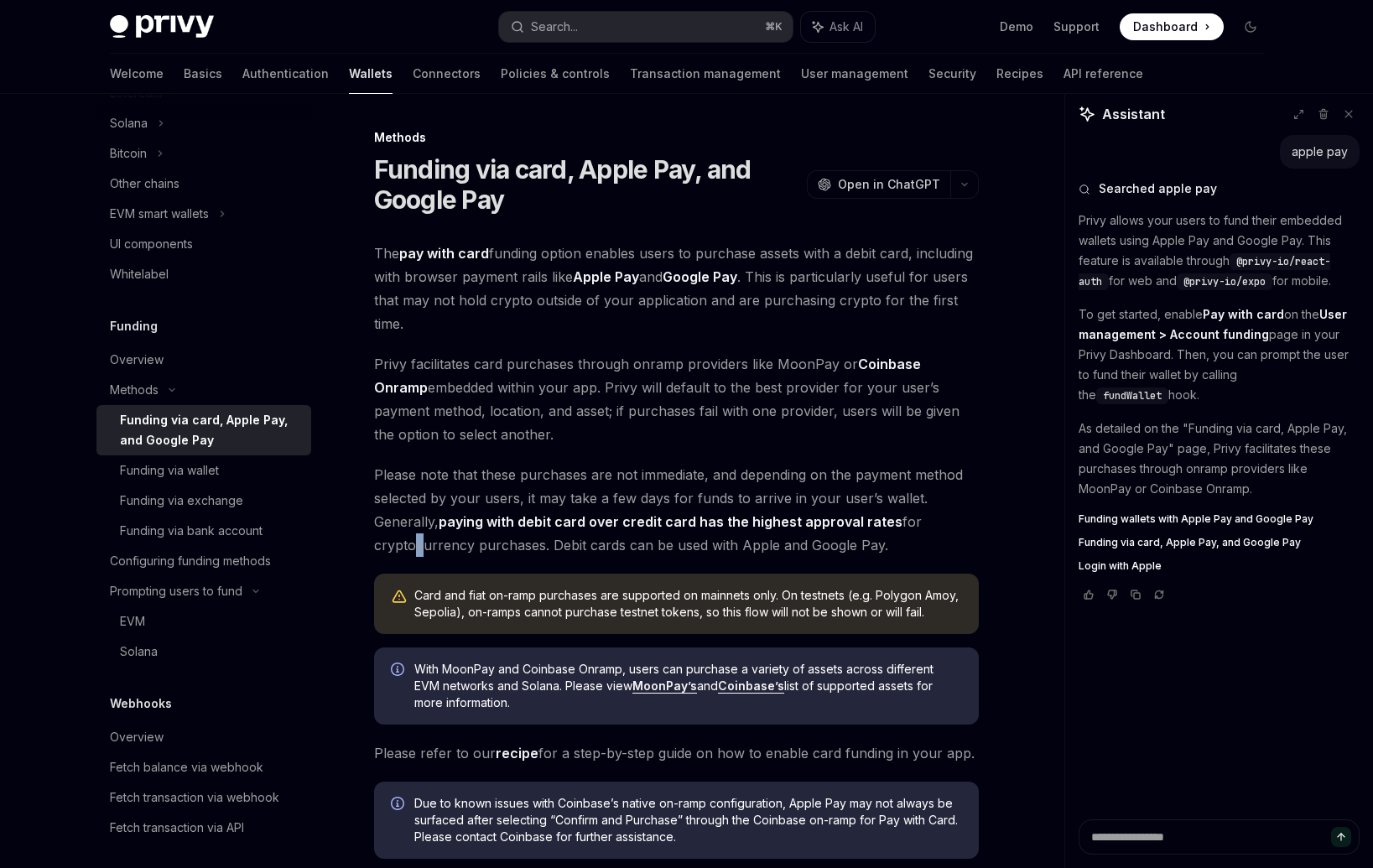
drag, startPoint x: 417, startPoint y: 551, endPoint x: 410, endPoint y: 539, distance: 13.9
click at [410, 539] on span "Please note that these purchases are not immediate, and depending on the paymen…" at bounding box center [676, 510] width 605 height 94
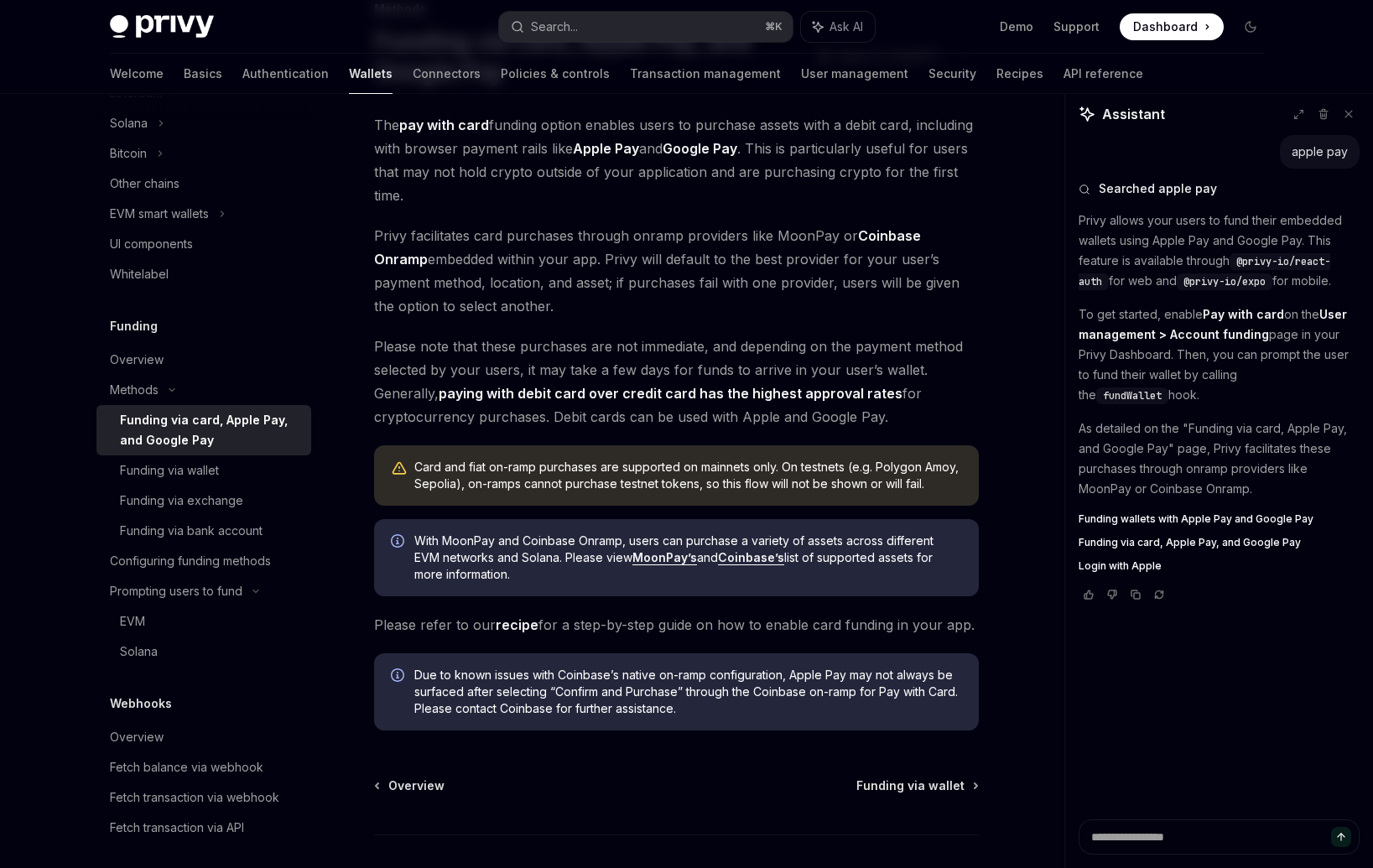
scroll to position [231, 0]
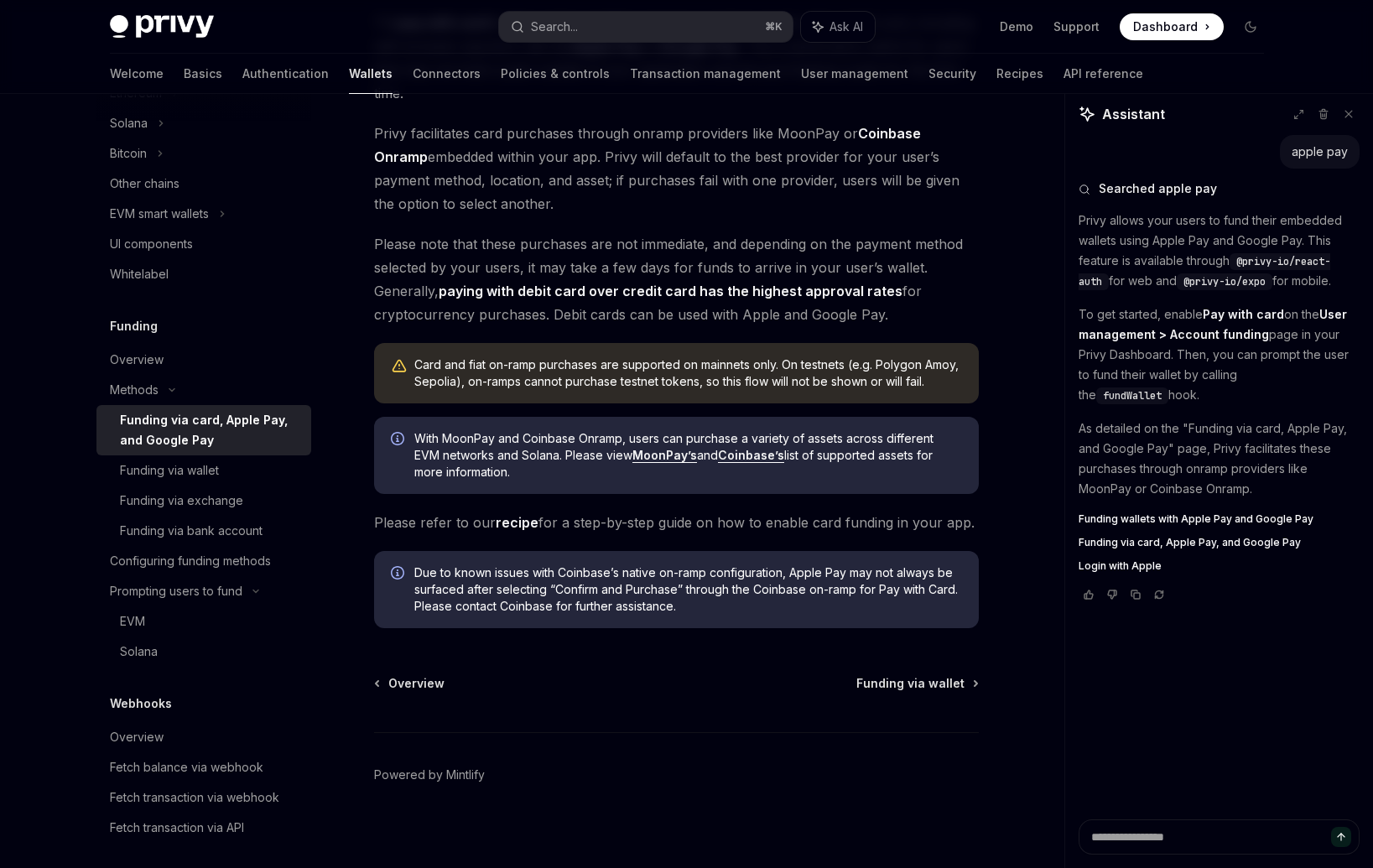
click at [512, 525] on link "recipe" at bounding box center [516, 523] width 43 height 17
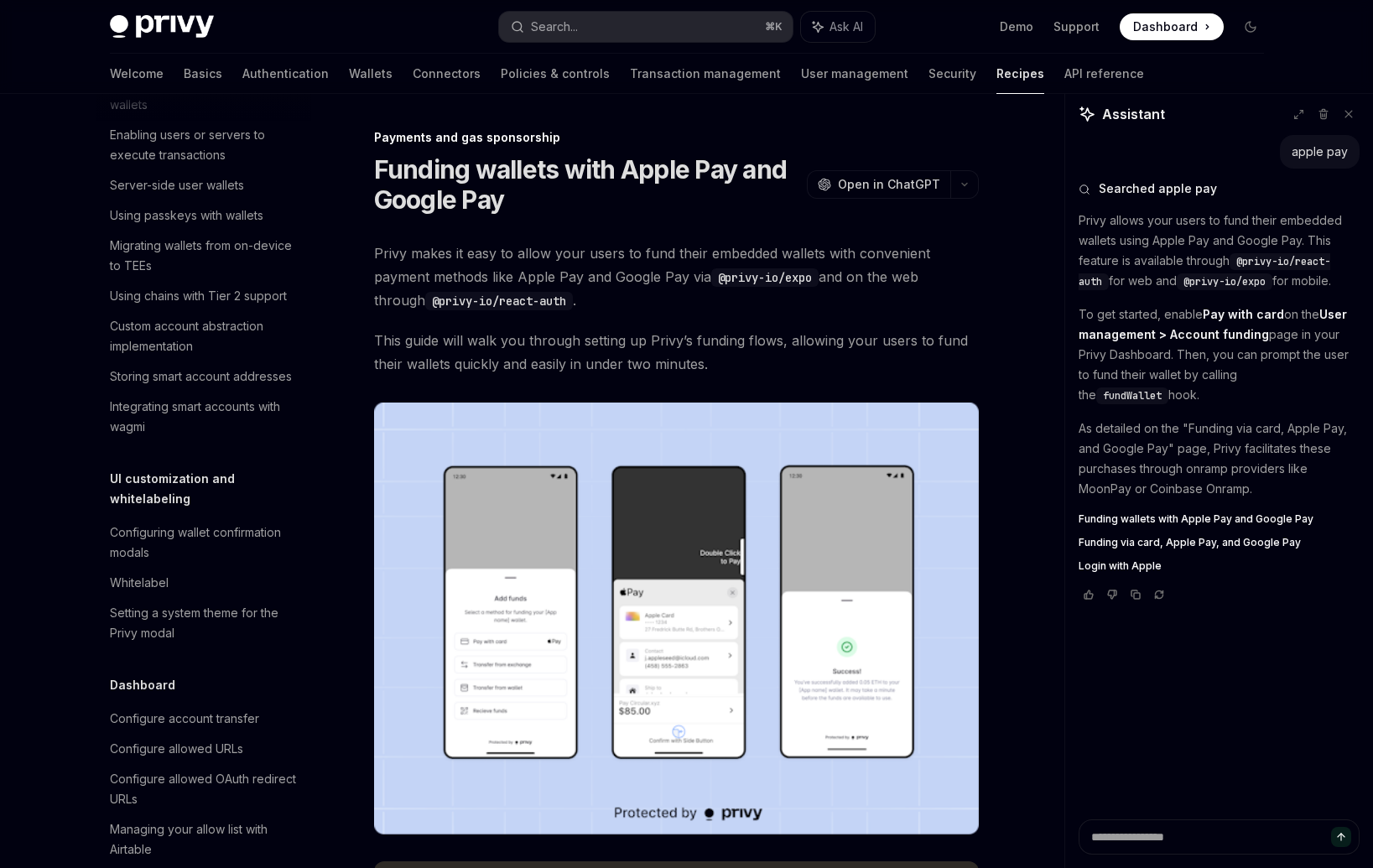
scroll to position [1397, 0]
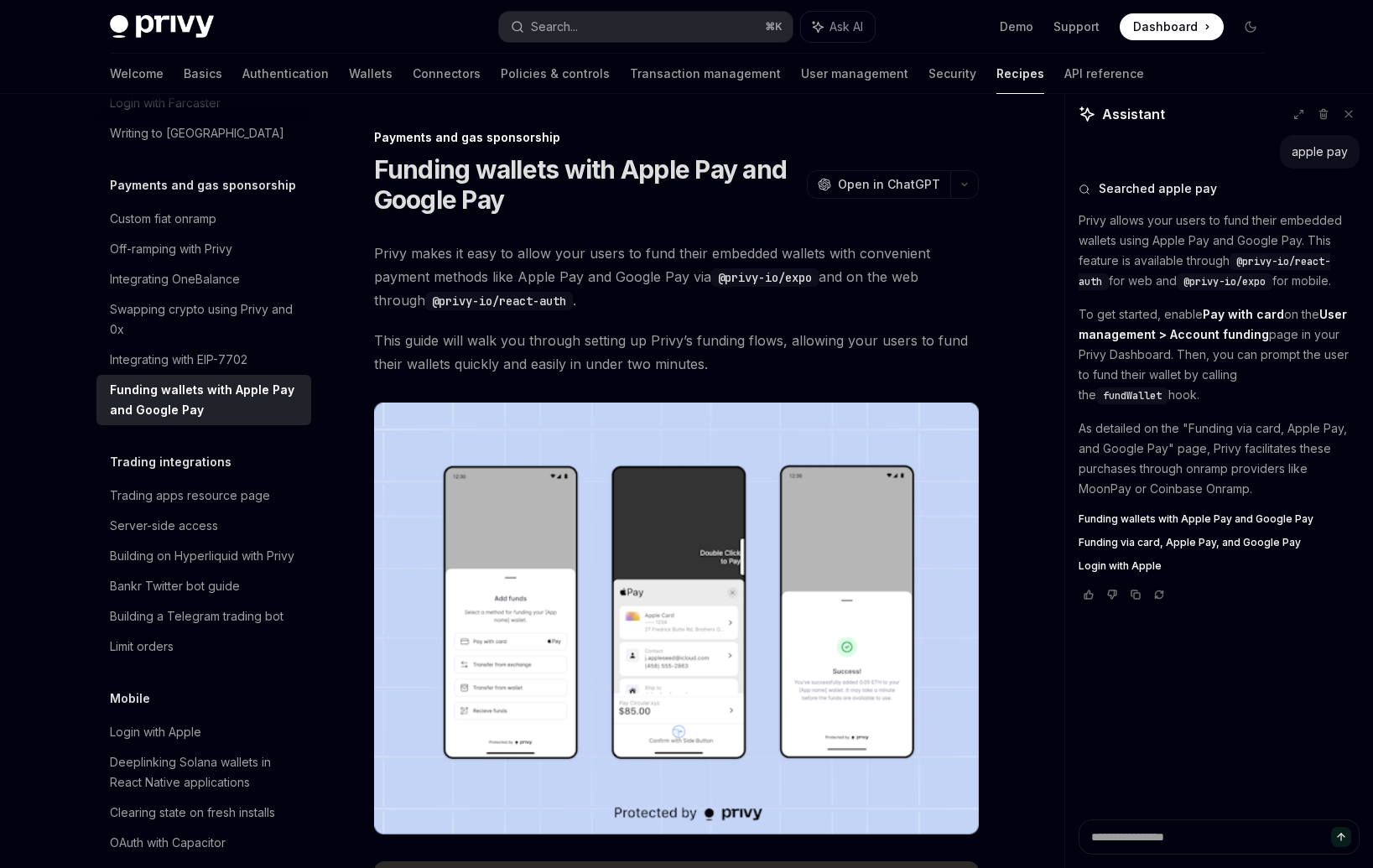
click at [580, 632] on img at bounding box center [676, 619] width 605 height 432
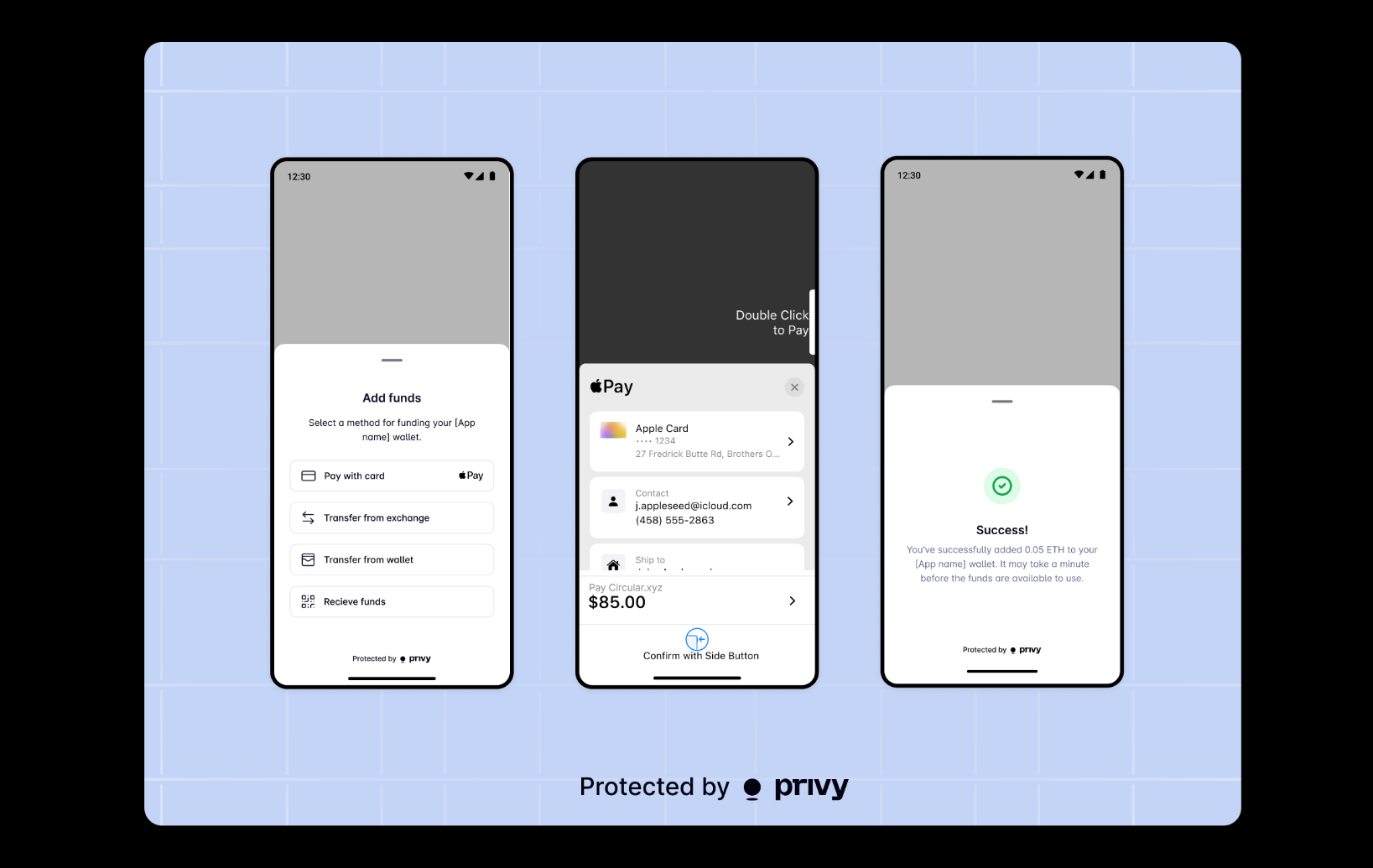
click at [580, 632] on img at bounding box center [693, 434] width 1097 height 785
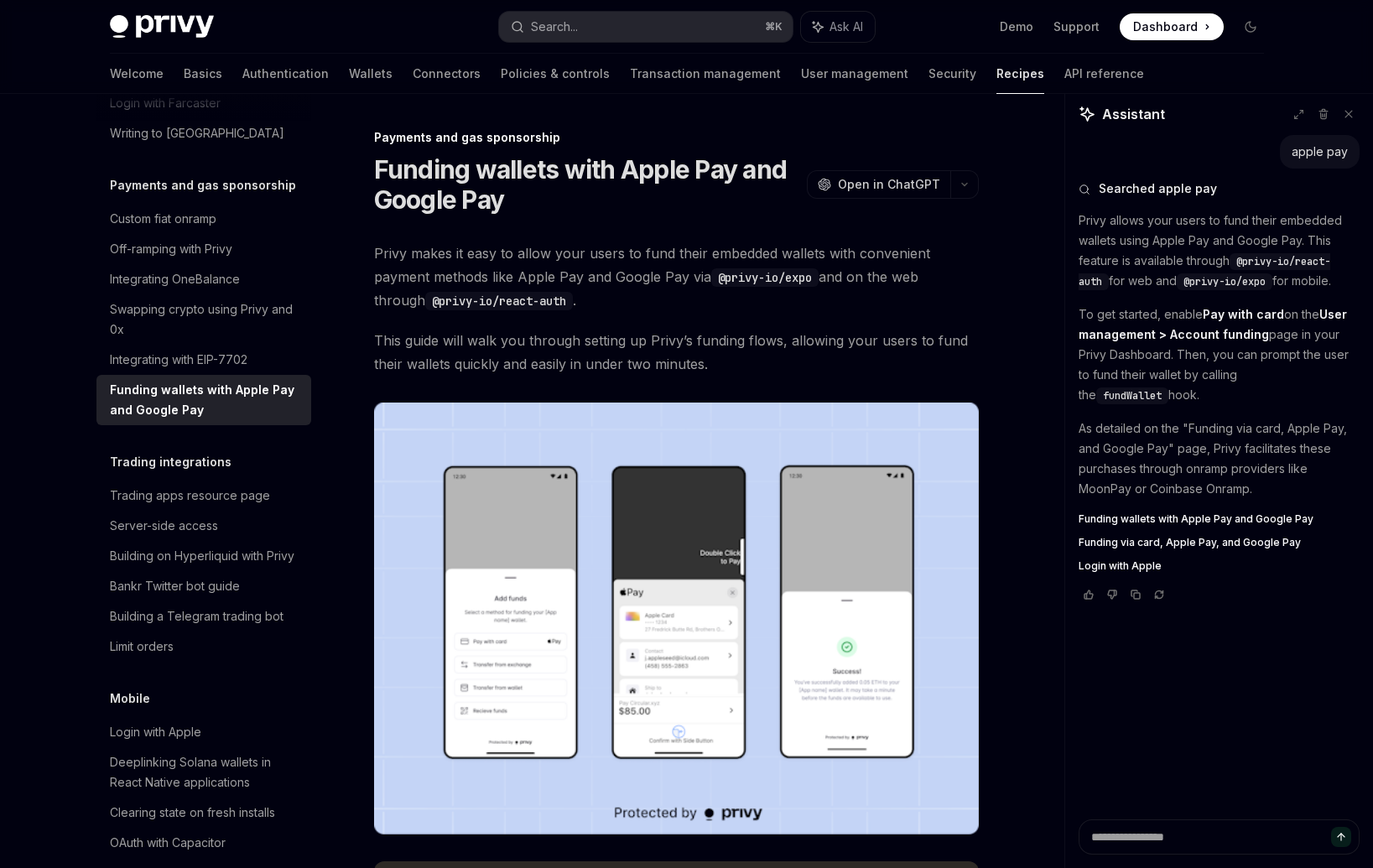
click at [580, 632] on img at bounding box center [676, 619] width 605 height 432
click at [483, 264] on span "Privy makes it easy to allow your users to fund their embedded wallets with con…" at bounding box center [676, 276] width 605 height 70
drag, startPoint x: 501, startPoint y: 233, endPoint x: 739, endPoint y: 360, distance: 269.8
click at [739, 360] on span "This guide will walk you through setting up Privy’s funding flows, allowing you…" at bounding box center [676, 352] width 605 height 47
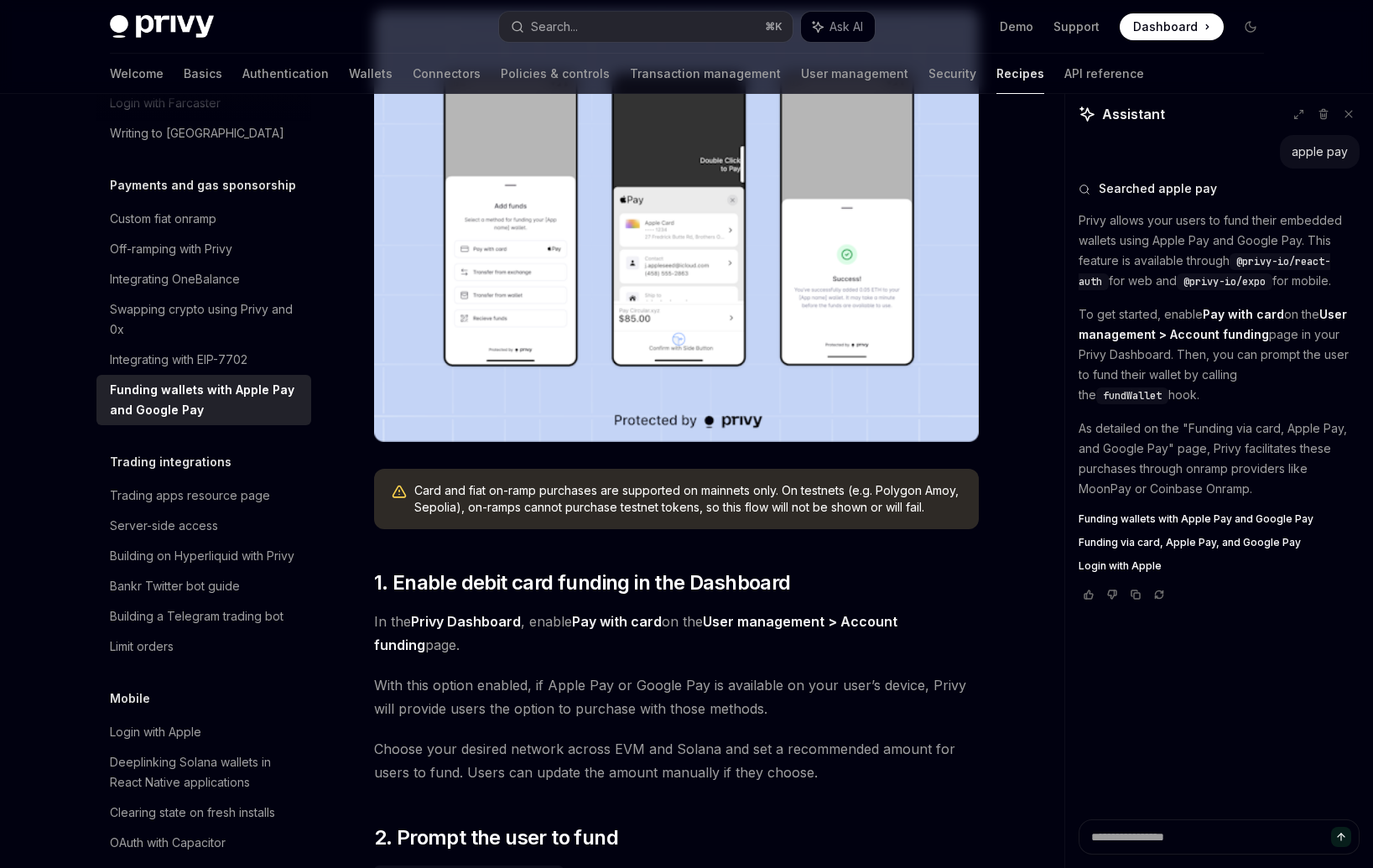
scroll to position [806, 0]
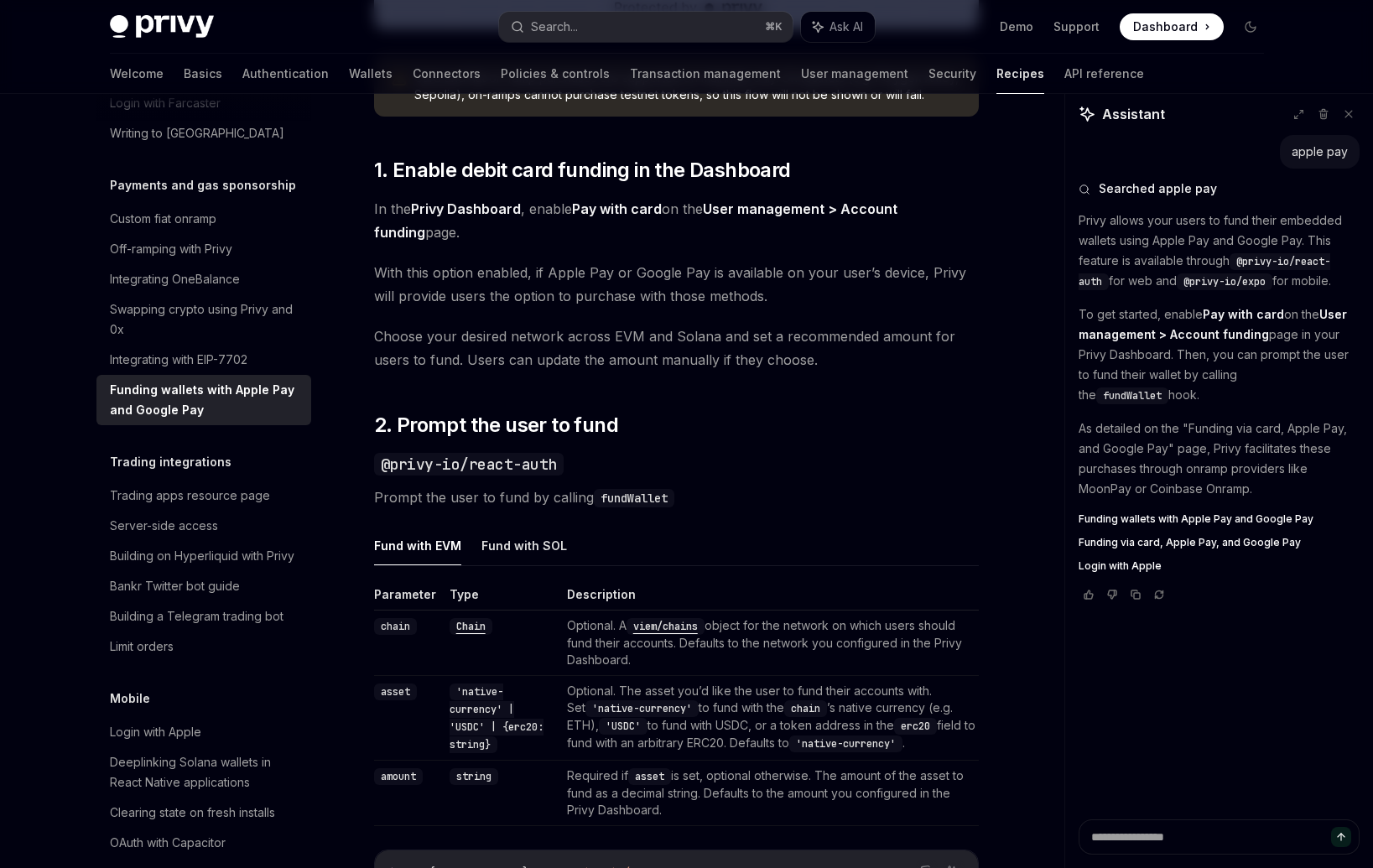
drag, startPoint x: 803, startPoint y: 372, endPoint x: 414, endPoint y: 312, distance: 393.6
click at [414, 312] on div "Privy makes it easy to allow your users to fund their embedded wallets with con…" at bounding box center [676, 675] width 605 height 2477
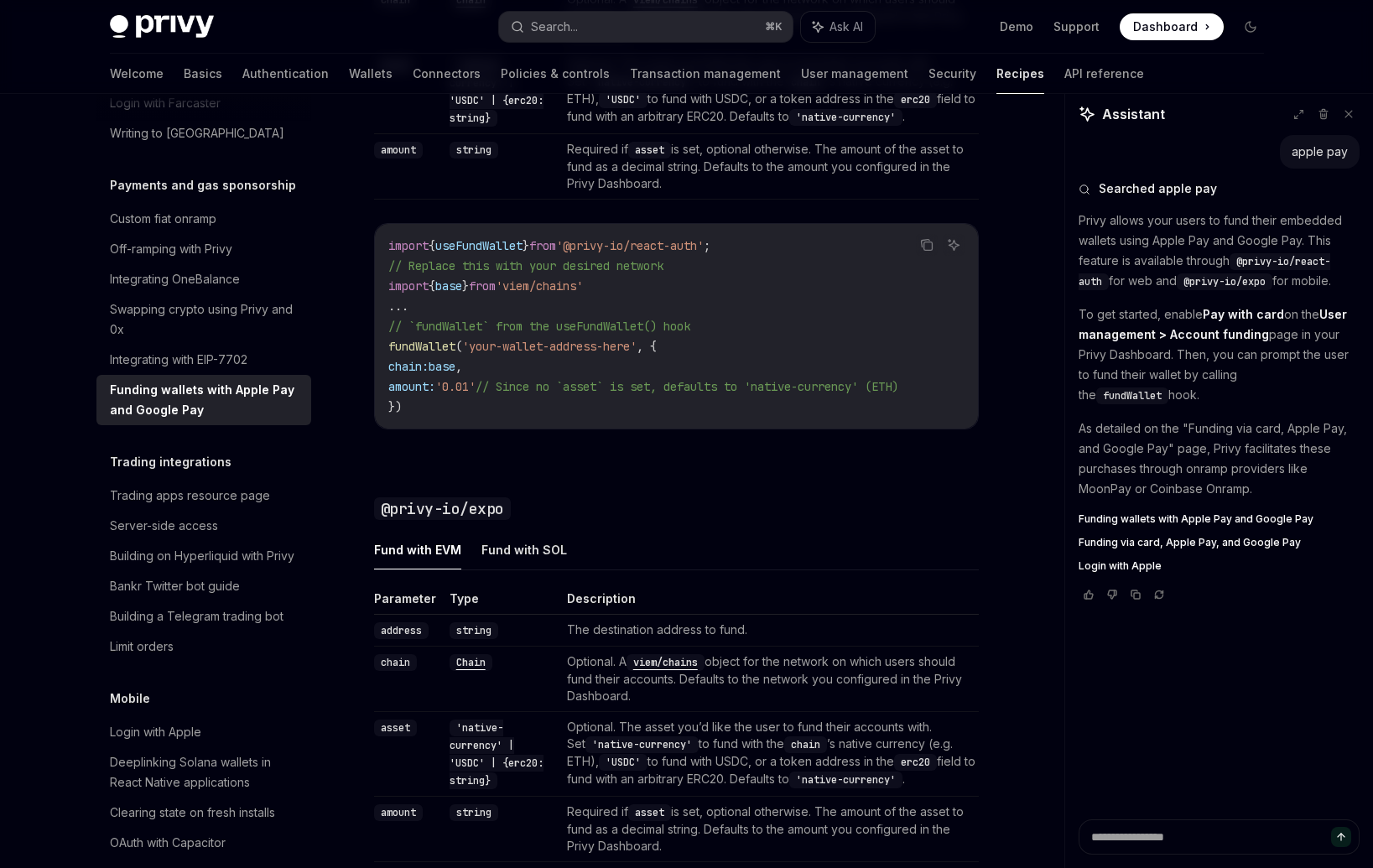
scroll to position [1619, 0]
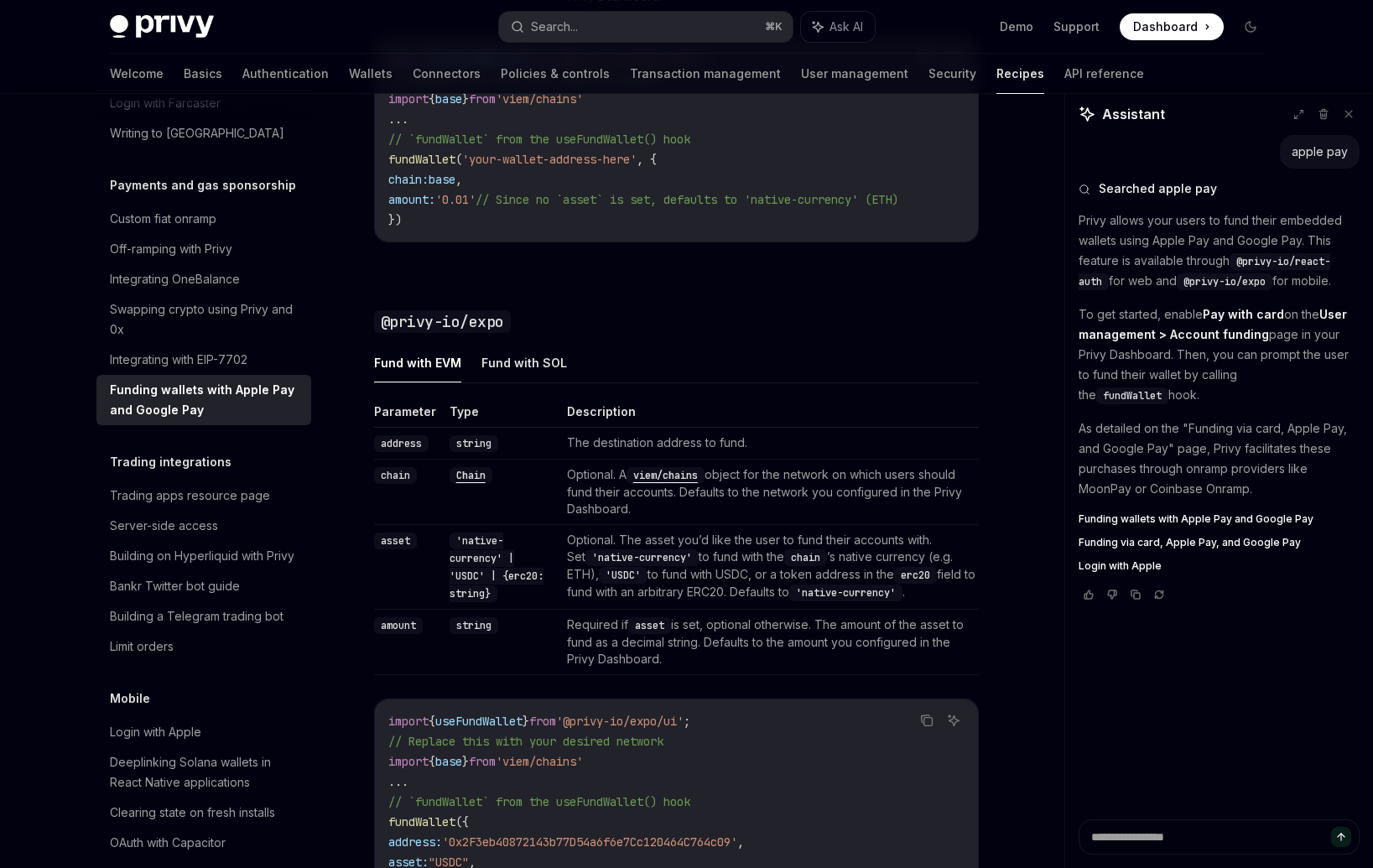
drag, startPoint x: 549, startPoint y: 475, endPoint x: 697, endPoint y: 630, distance: 214.3
click at [697, 630] on tbody "address string The destination address to fund. chain Chain Optional. A viem/ch…" at bounding box center [676, 551] width 605 height 247
click at [697, 630] on td "Required if asset is set, optional otherwise. The amount of the asset to fund a…" at bounding box center [770, 642] width 418 height 65
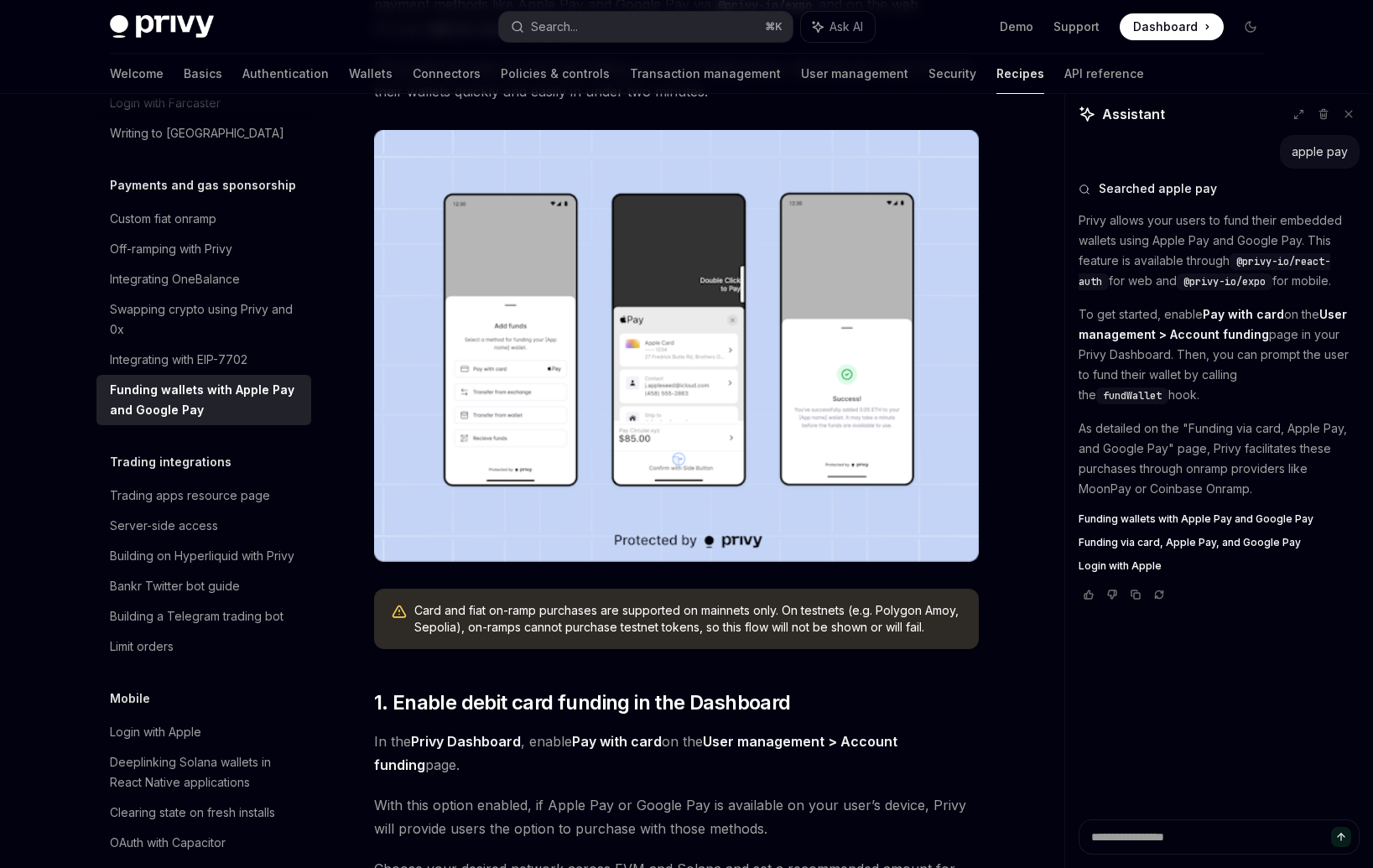
scroll to position [0, 0]
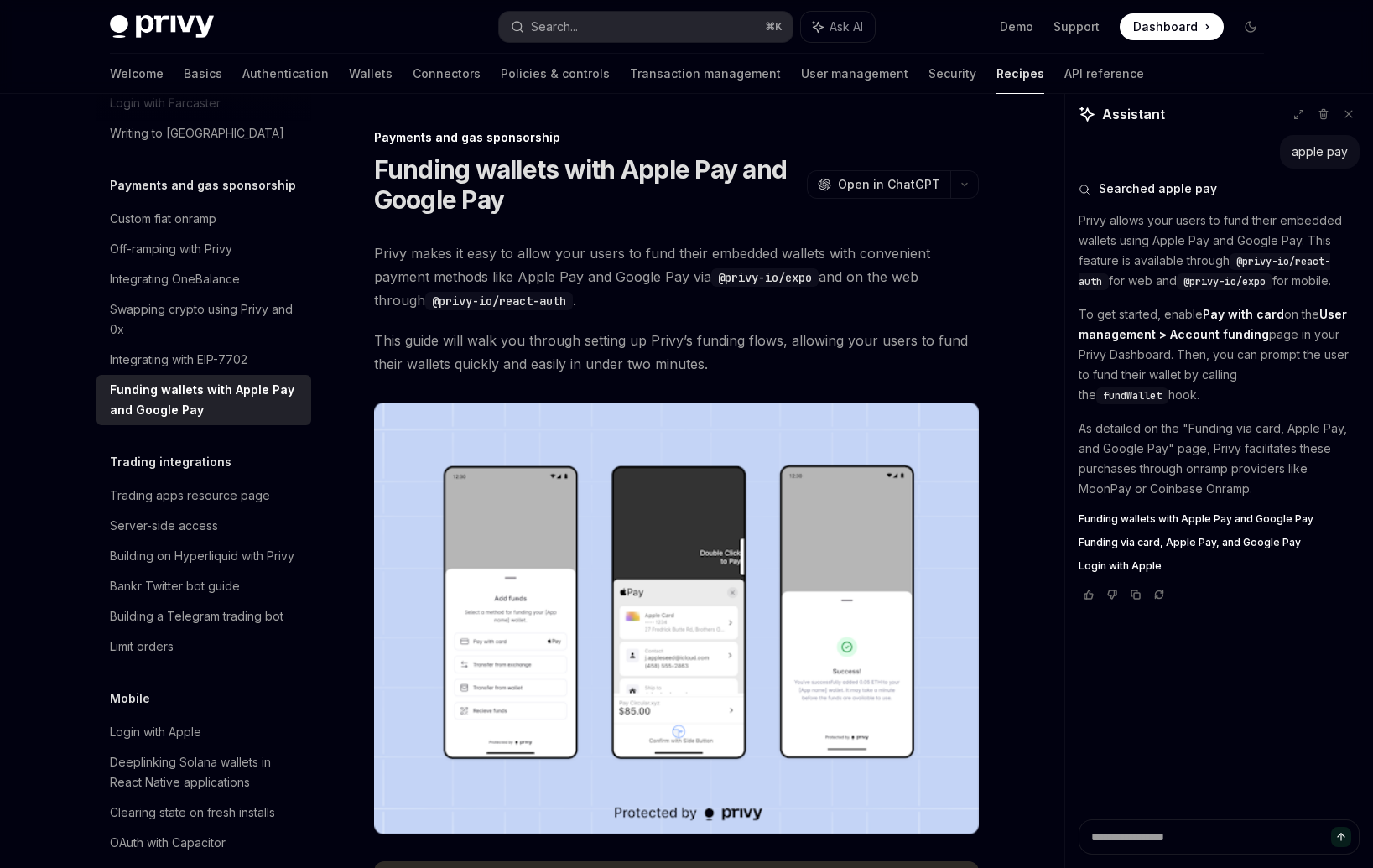
click at [675, 687] on img at bounding box center [676, 619] width 605 height 432
click at [149, 370] on div "Integrating with EIP-7702" at bounding box center [179, 359] width 137 height 20
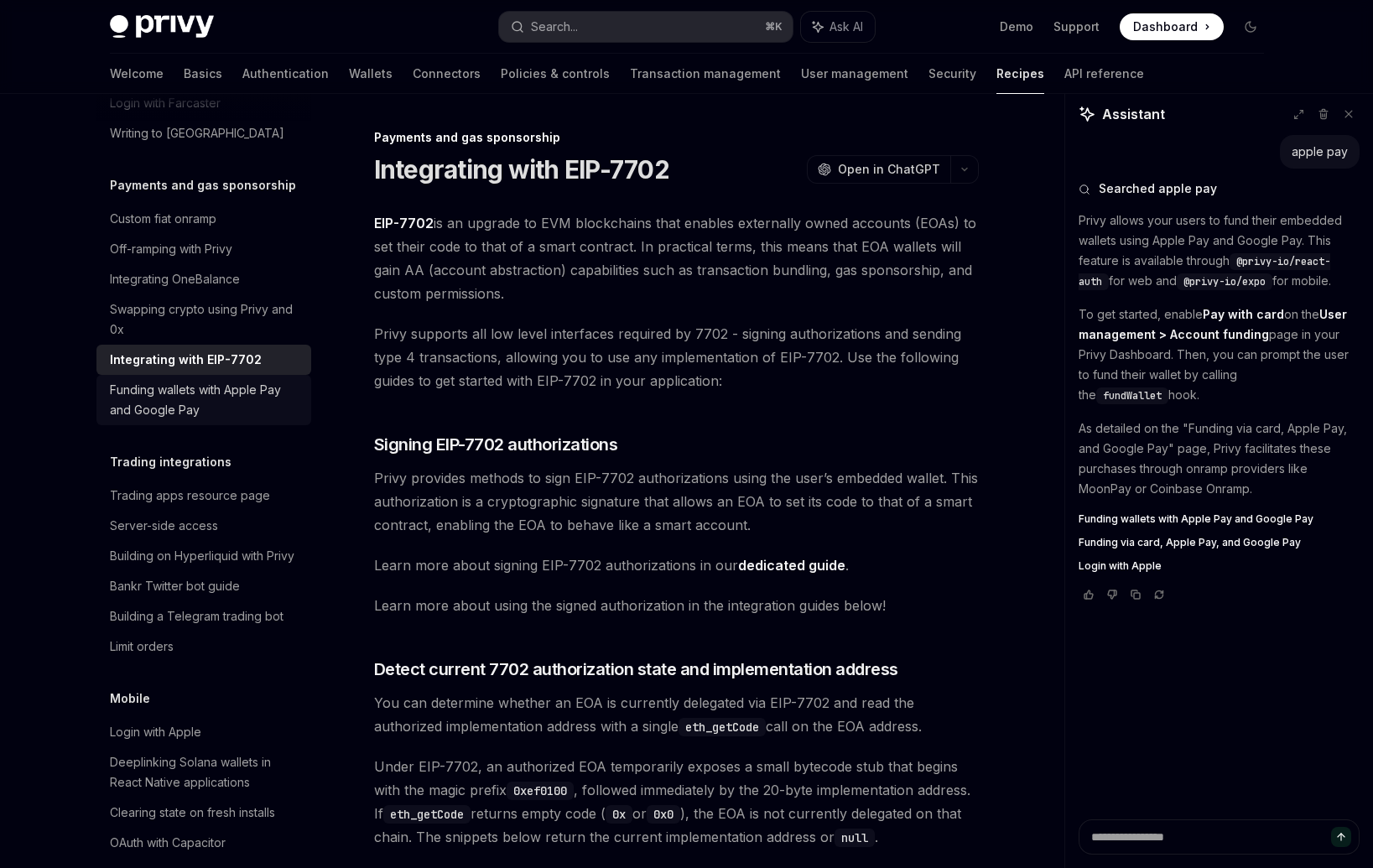
click at [156, 420] on div "Funding wallets with Apple Pay and Google Pay" at bounding box center [206, 400] width 191 height 40
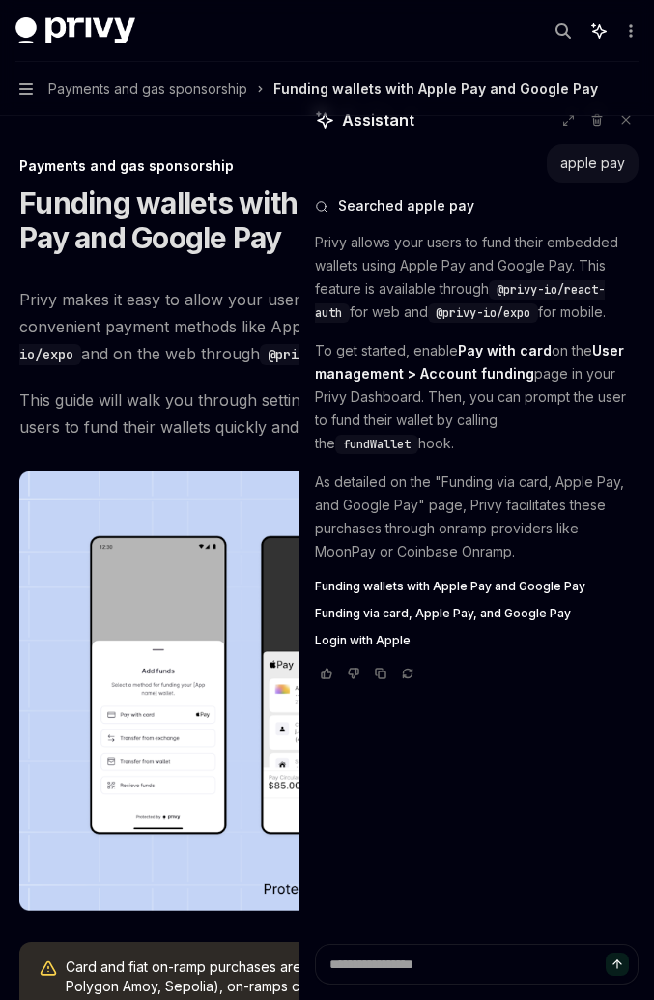
type textarea "*"
